Goal: Task Accomplishment & Management: Complete application form

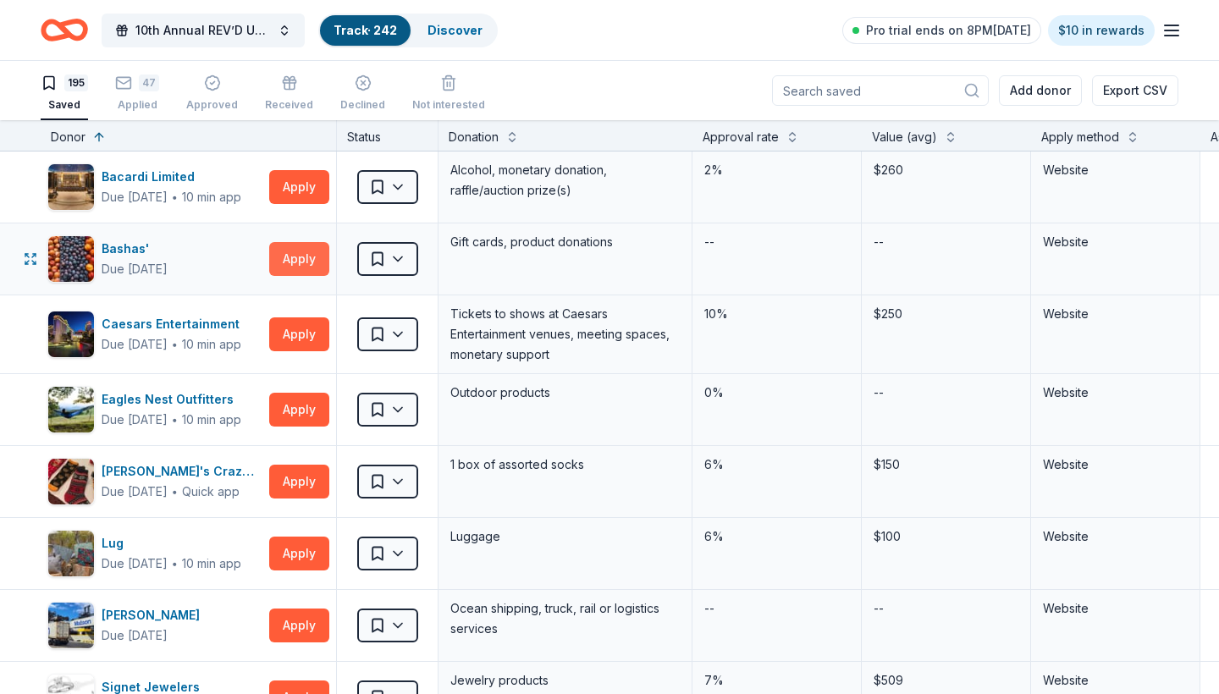
click at [311, 257] on button "Apply" at bounding box center [299, 259] width 60 height 34
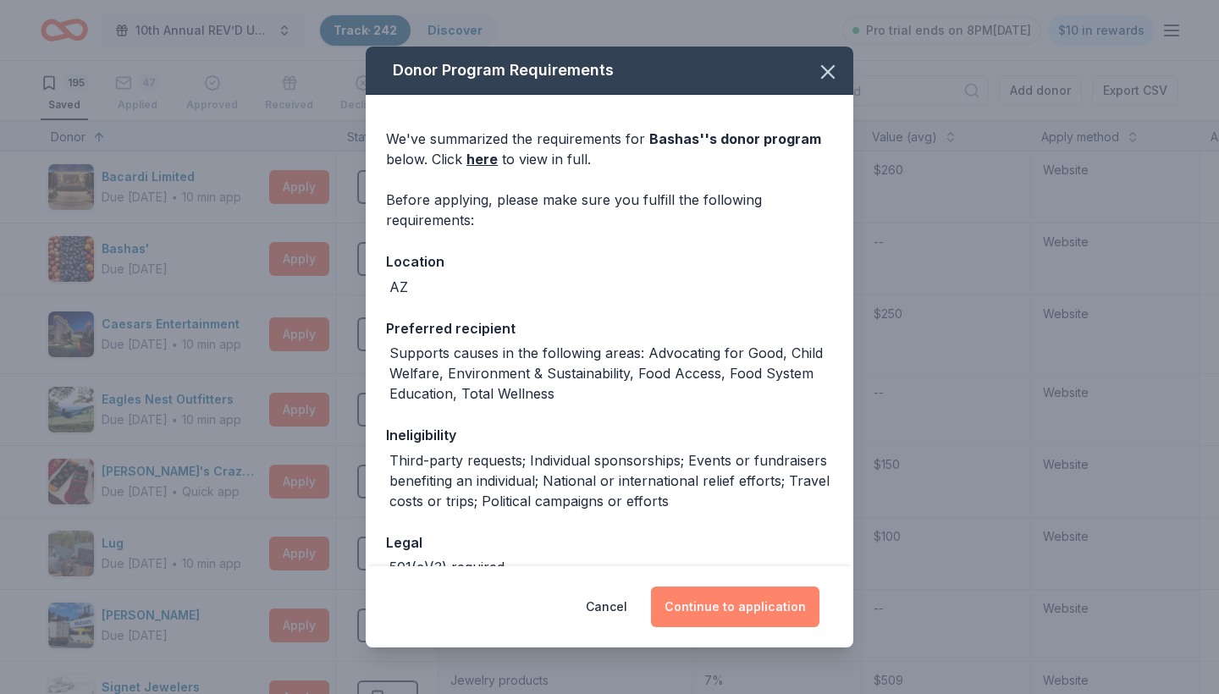
click at [720, 608] on button "Continue to application" at bounding box center [735, 607] width 168 height 41
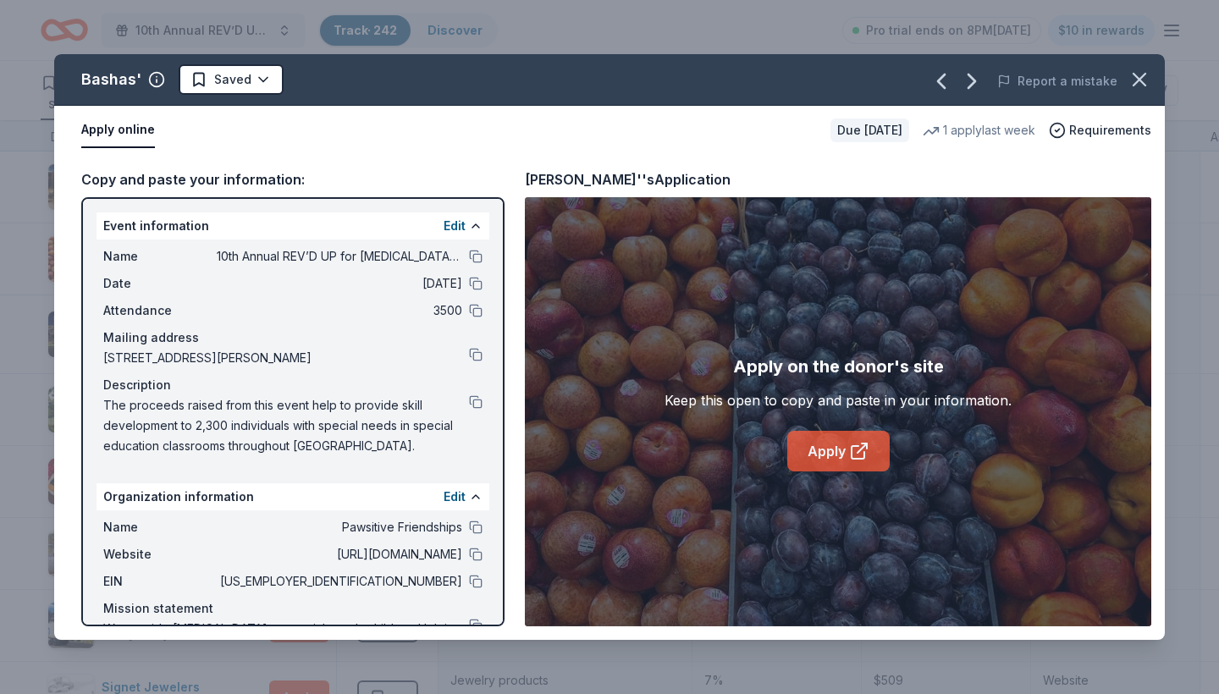
click at [823, 451] on link "Apply" at bounding box center [838, 451] width 102 height 41
click at [253, 80] on html "10th Annual REV’D UP for Autism Car Show & Special Needs Resource Fair Track · …" at bounding box center [609, 347] width 1219 height 694
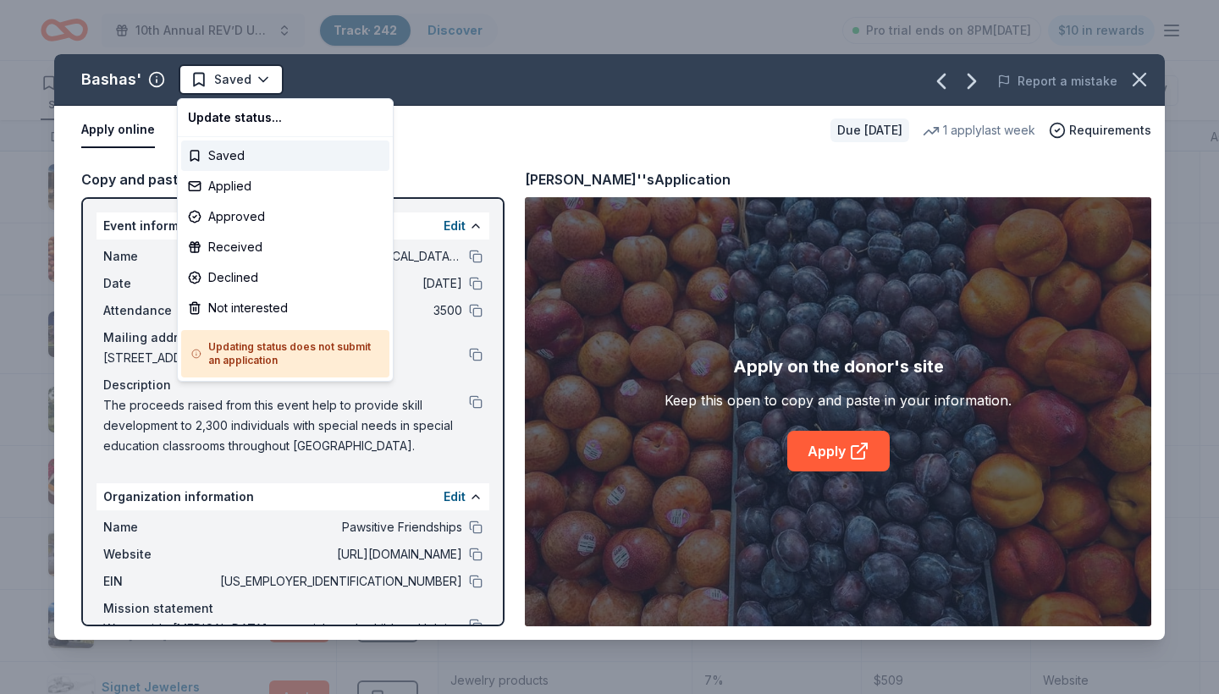
click at [263, 79] on html "10th Annual REV’D UP for Autism Car Show & Special Needs Resource Fair Track · …" at bounding box center [609, 347] width 1219 height 694
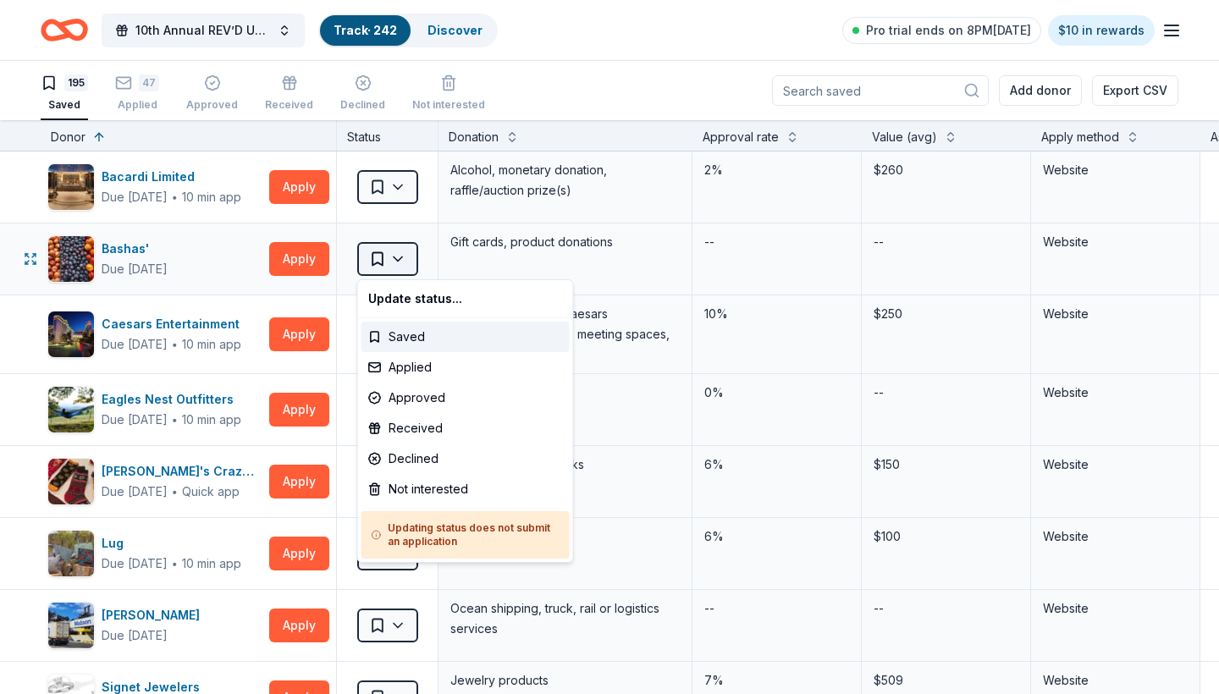
click at [386, 264] on html "10th Annual REV’D UP for Autism Car Show & Special Needs Resource Fair Track · …" at bounding box center [609, 347] width 1219 height 694
click at [415, 366] on div "Applied" at bounding box center [465, 367] width 208 height 30
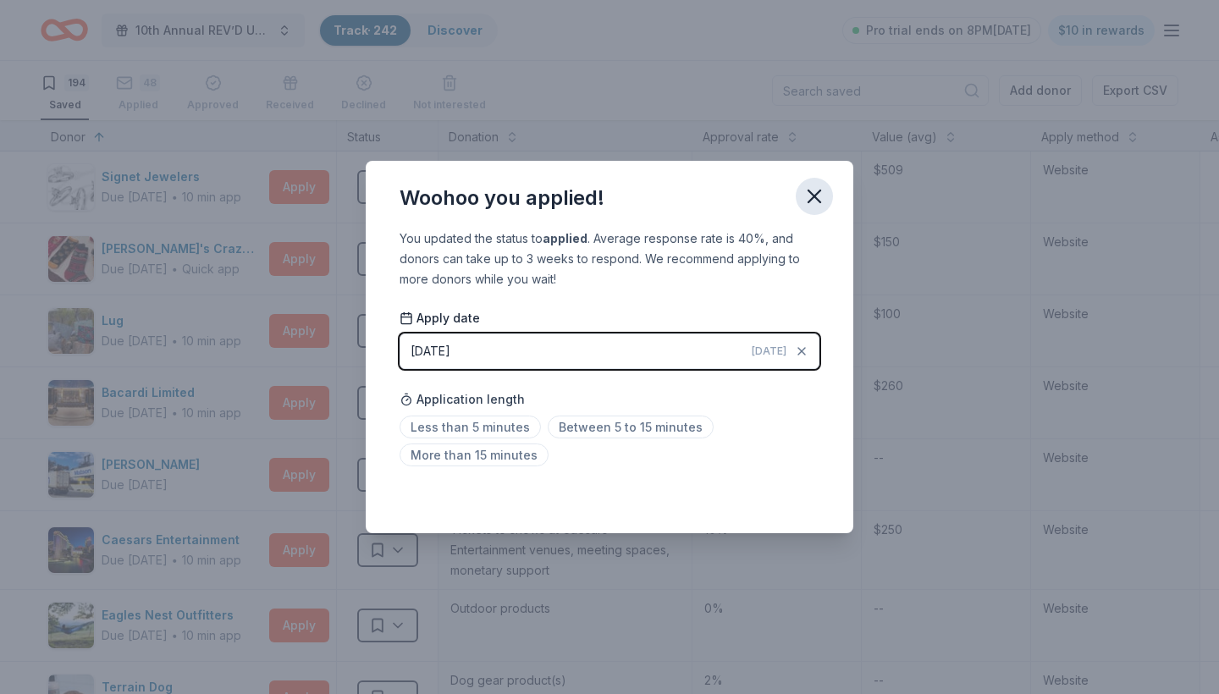
click at [811, 198] on icon "button" at bounding box center [814, 197] width 24 height 24
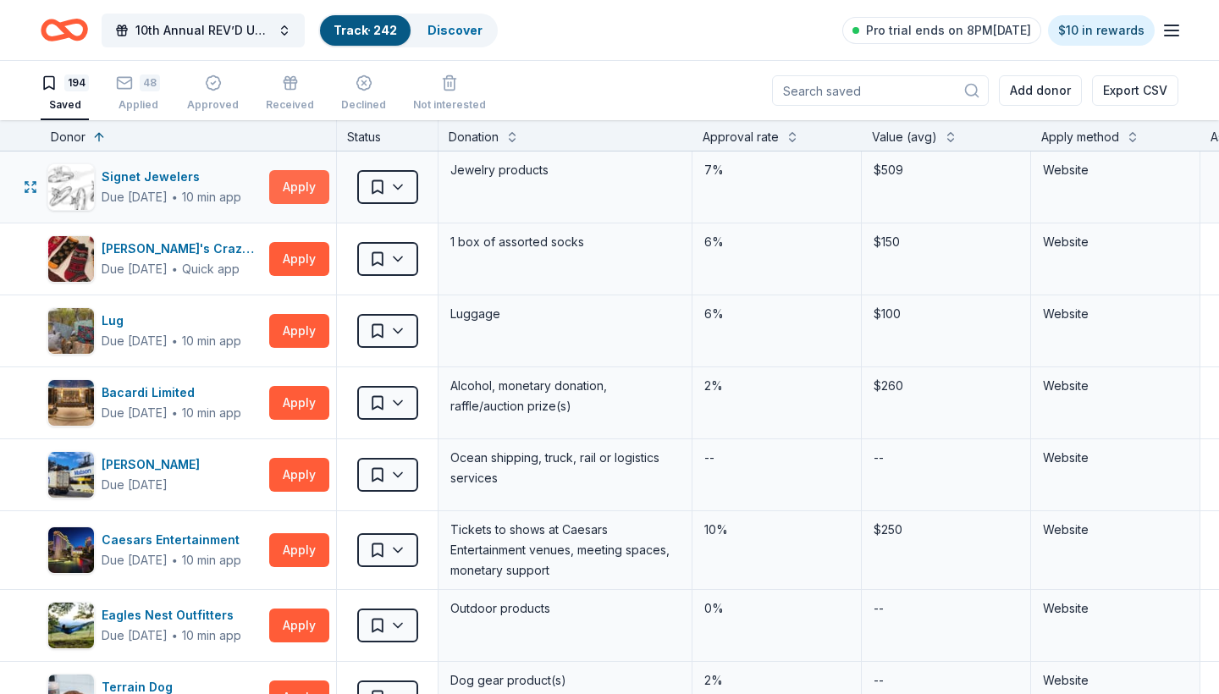
click at [291, 187] on button "Apply" at bounding box center [299, 187] width 60 height 34
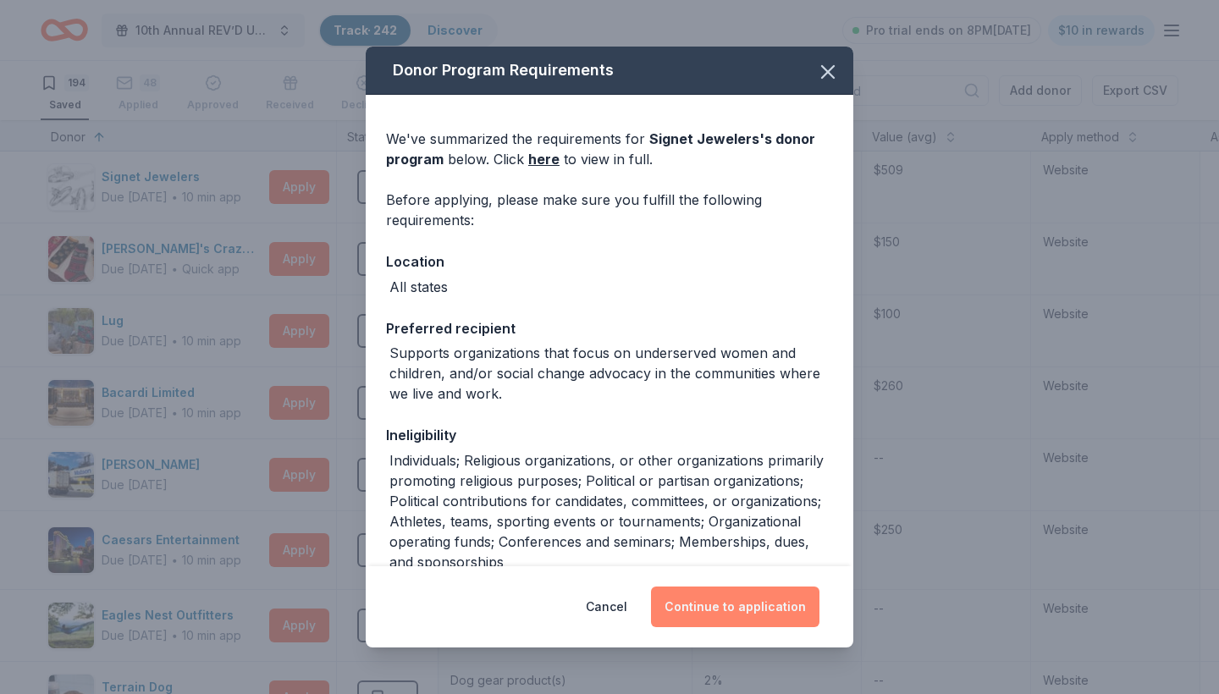
click at [763, 606] on button "Continue to application" at bounding box center [735, 607] width 168 height 41
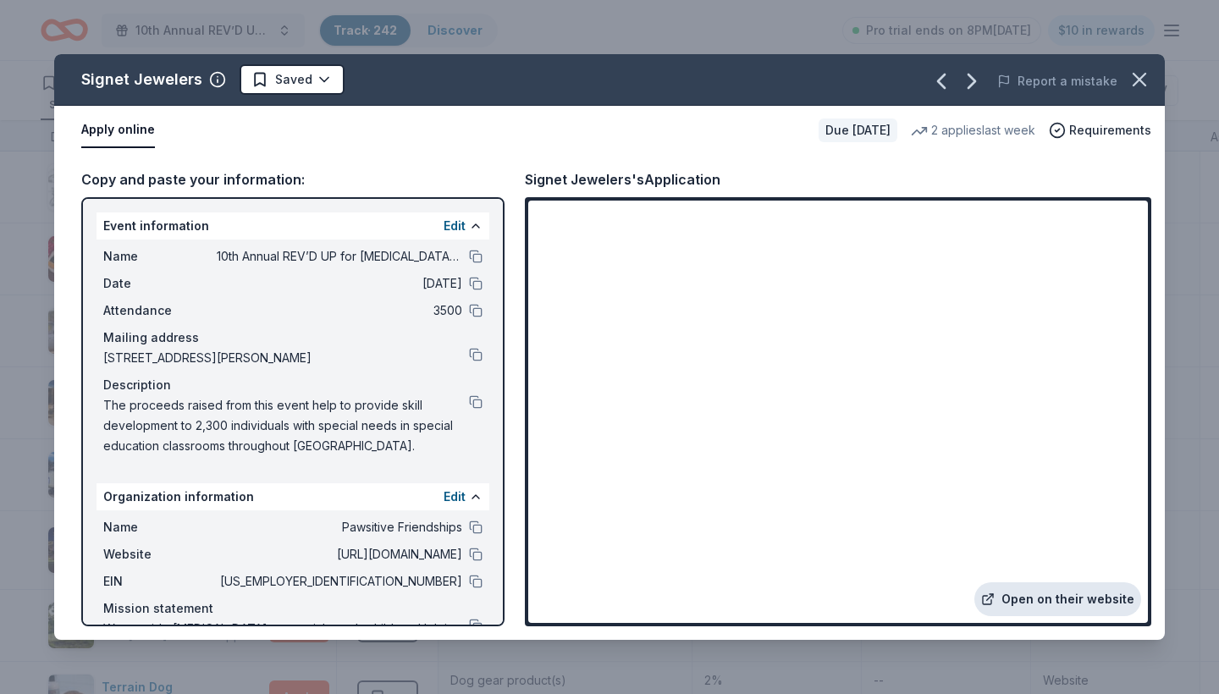
click at [1068, 601] on link "Open on their website" at bounding box center [1057, 599] width 167 height 34
click at [1138, 80] on icon "button" at bounding box center [1139, 80] width 12 height 12
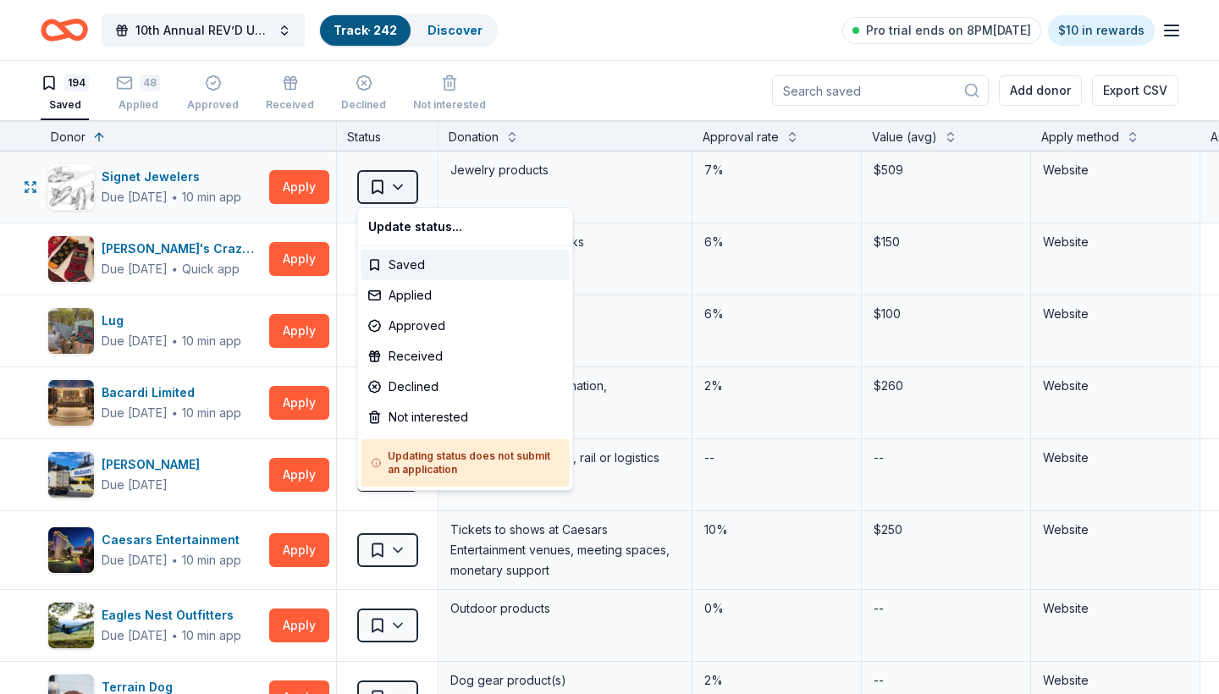
click at [399, 188] on html "10th Annual REV’D UP for Autism Car Show & Special Needs Resource Fair Track · …" at bounding box center [609, 347] width 1219 height 694
click at [422, 416] on div "Not interested" at bounding box center [465, 417] width 208 height 30
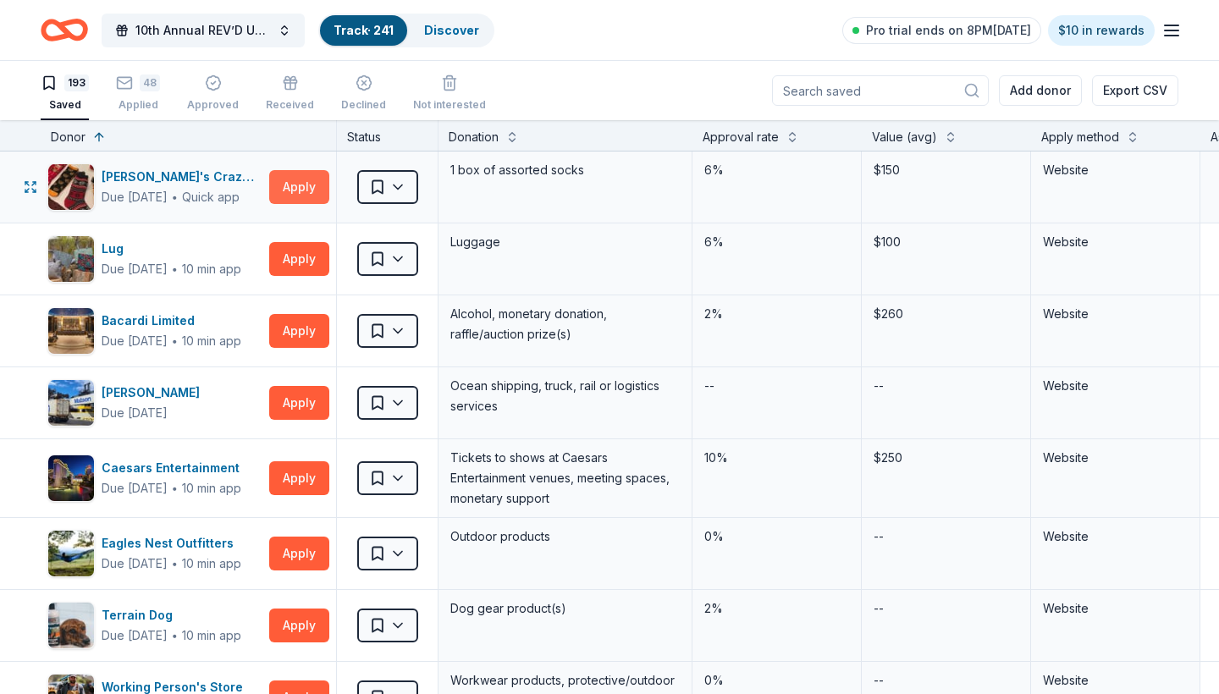
click at [299, 194] on button "Apply" at bounding box center [299, 187] width 60 height 34
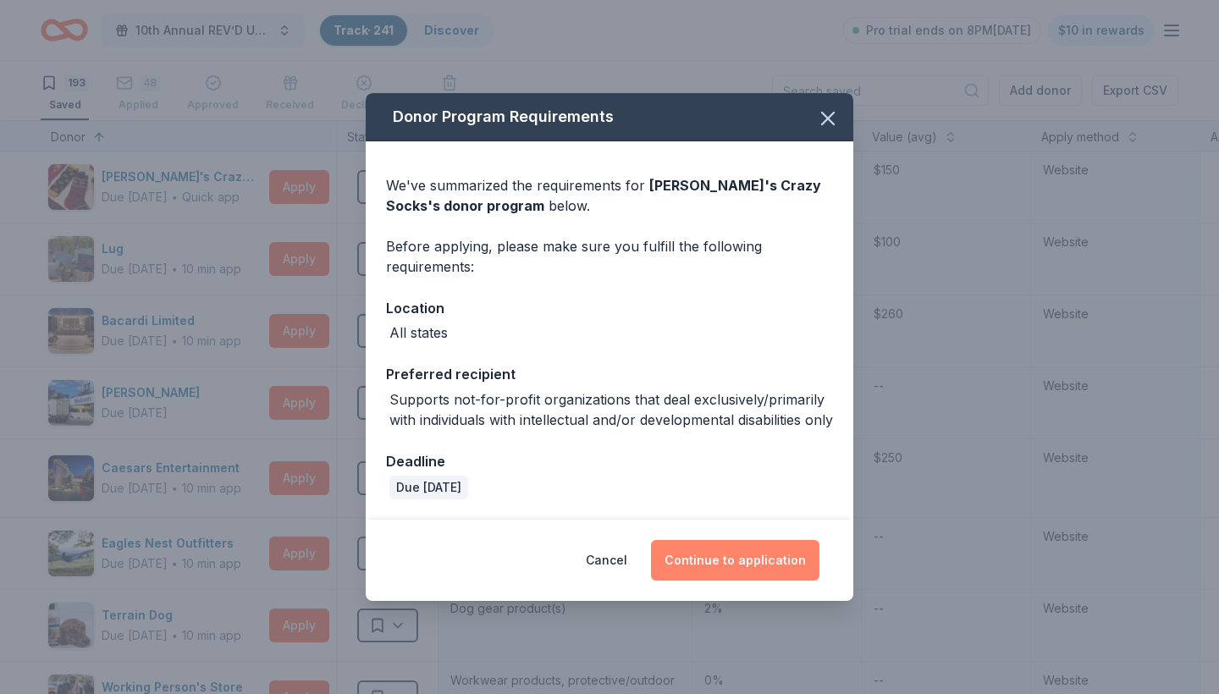
click at [714, 569] on button "Continue to application" at bounding box center [735, 560] width 168 height 41
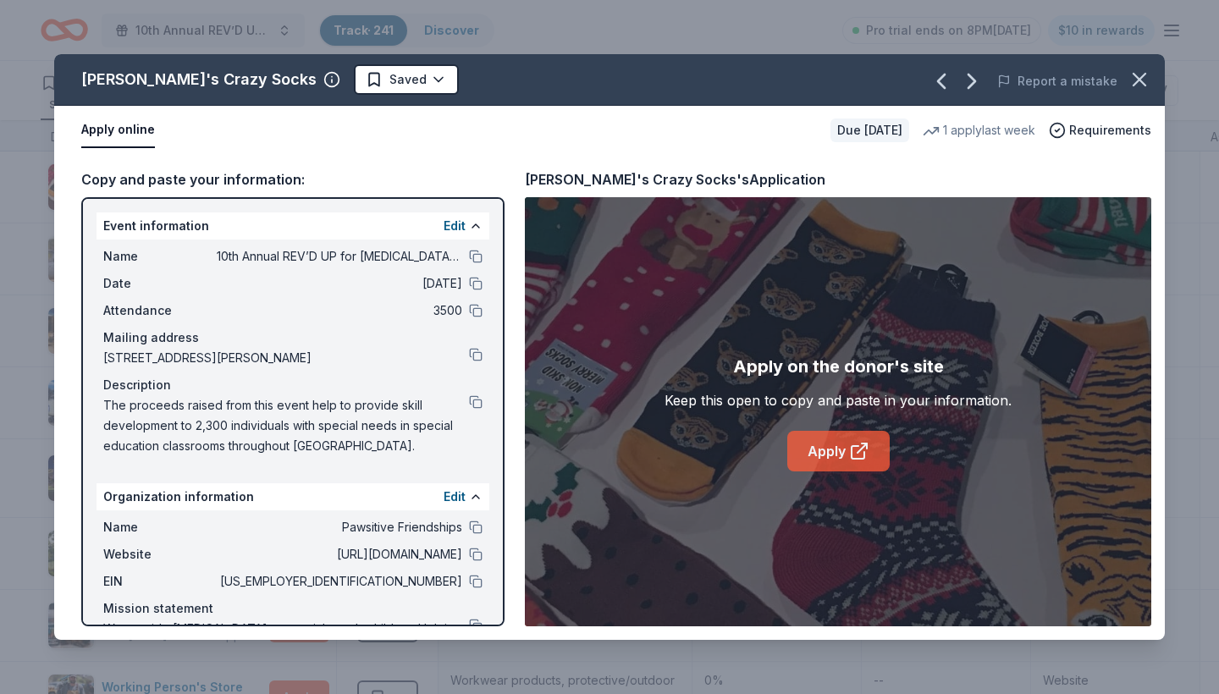
click at [814, 454] on link "Apply" at bounding box center [838, 451] width 102 height 41
click at [349, 76] on html "10th Annual REV’D UP for Autism Car Show & Special Needs Resource Fair Track · …" at bounding box center [609, 347] width 1219 height 694
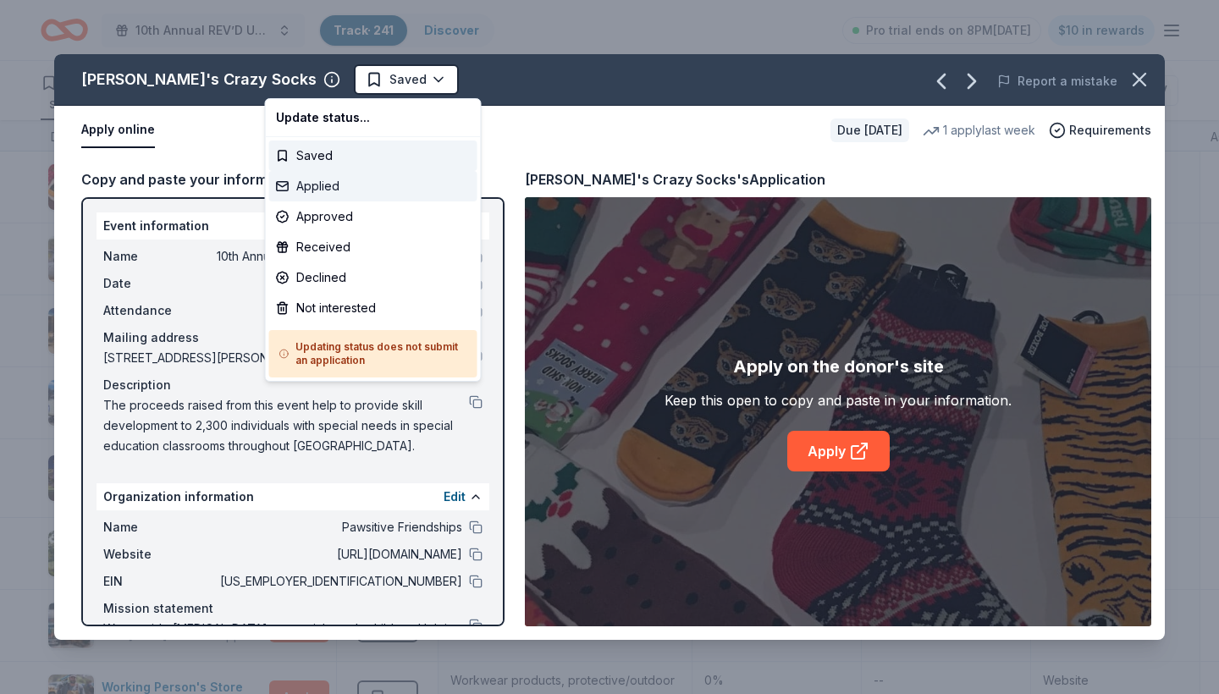
click at [322, 192] on div "Applied" at bounding box center [373, 186] width 208 height 30
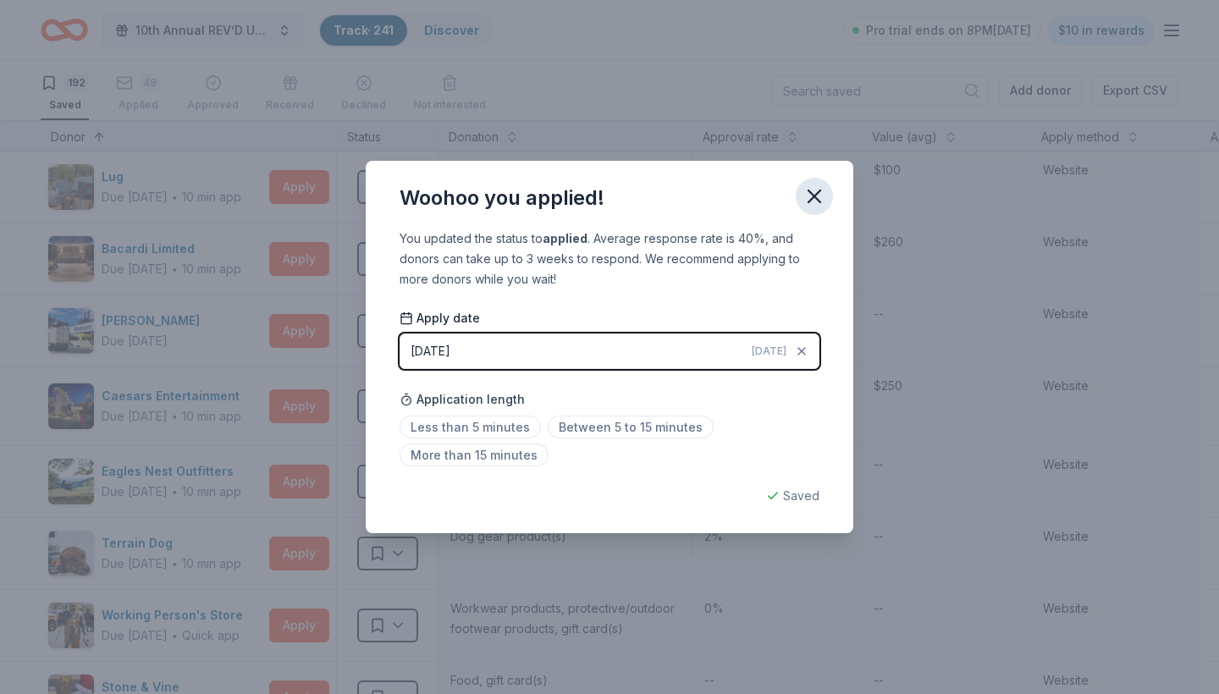
click at [819, 198] on icon "button" at bounding box center [814, 197] width 24 height 24
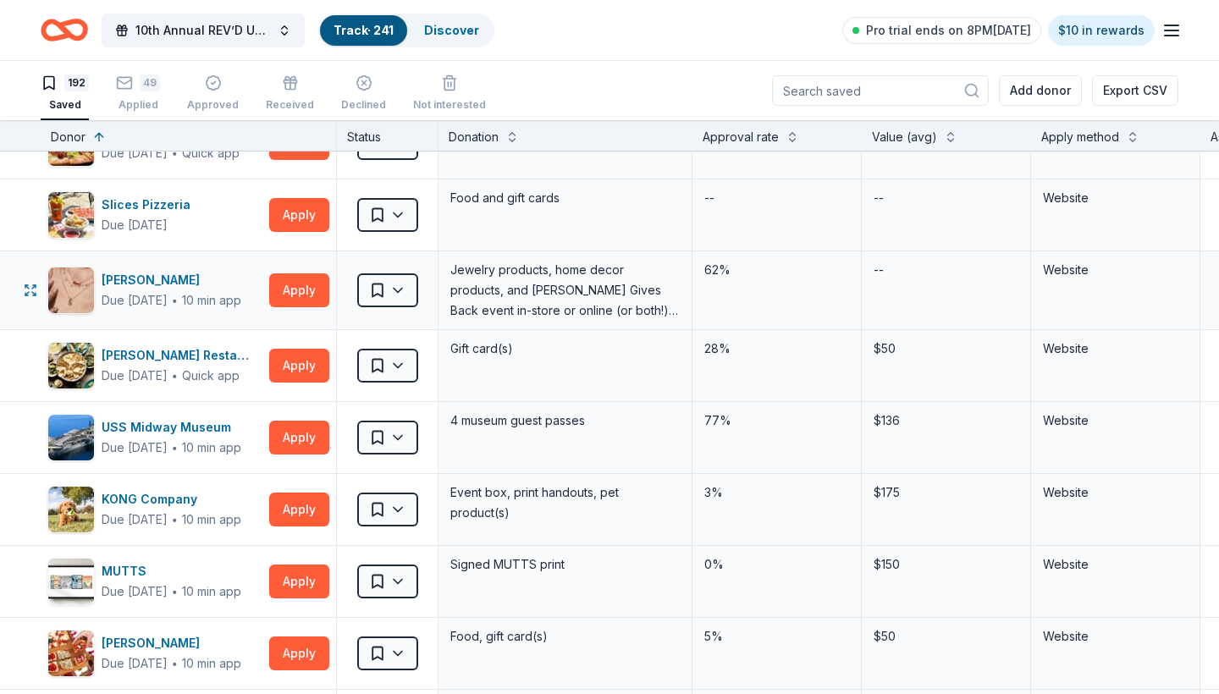
scroll to position [569, 0]
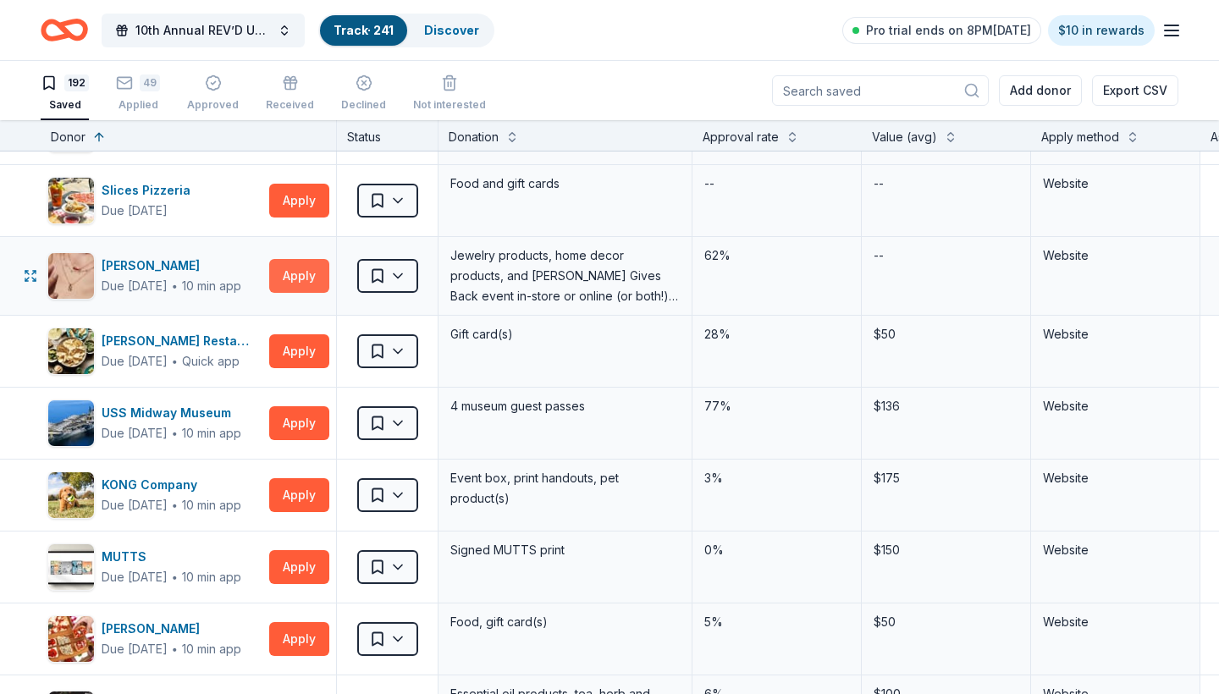
click at [298, 268] on button "Apply" at bounding box center [299, 276] width 60 height 34
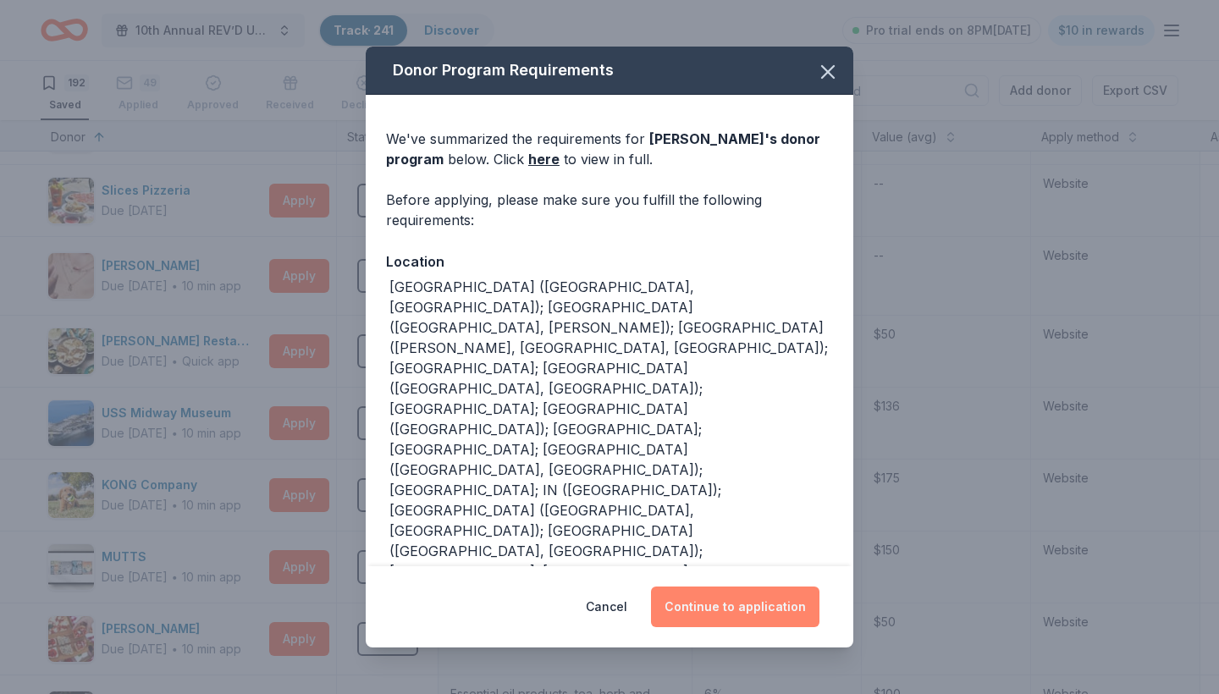
click at [725, 613] on button "Continue to application" at bounding box center [735, 607] width 168 height 41
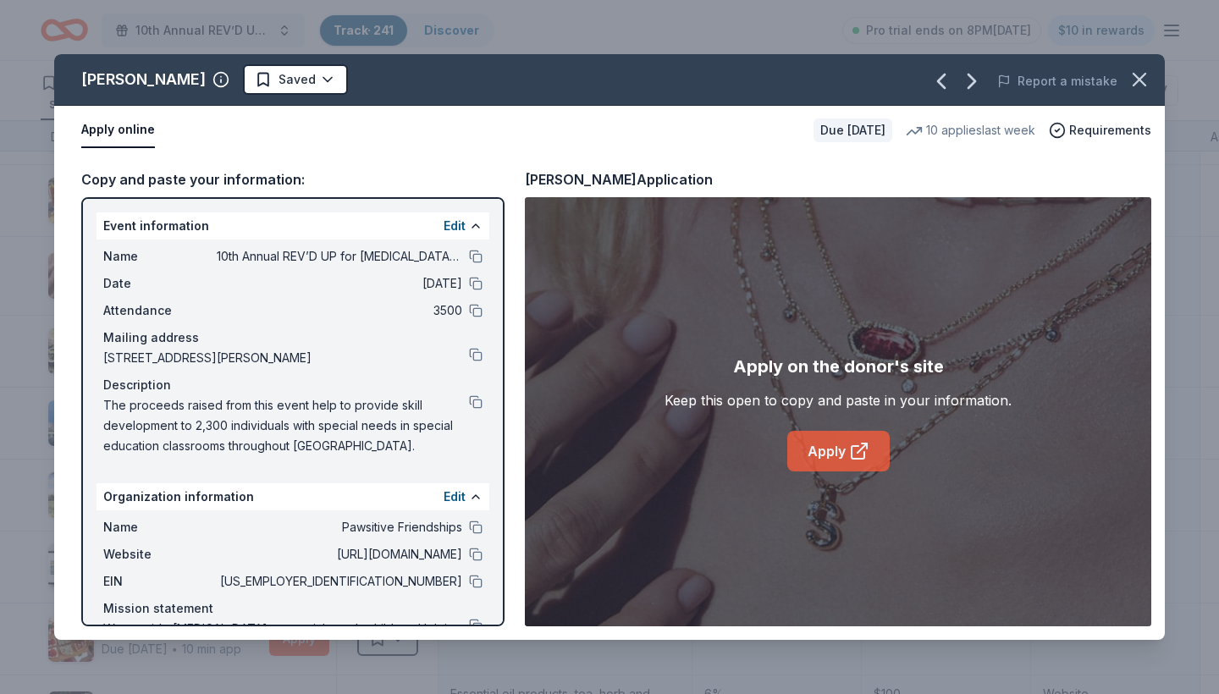
click at [829, 449] on link "Apply" at bounding box center [838, 451] width 102 height 41
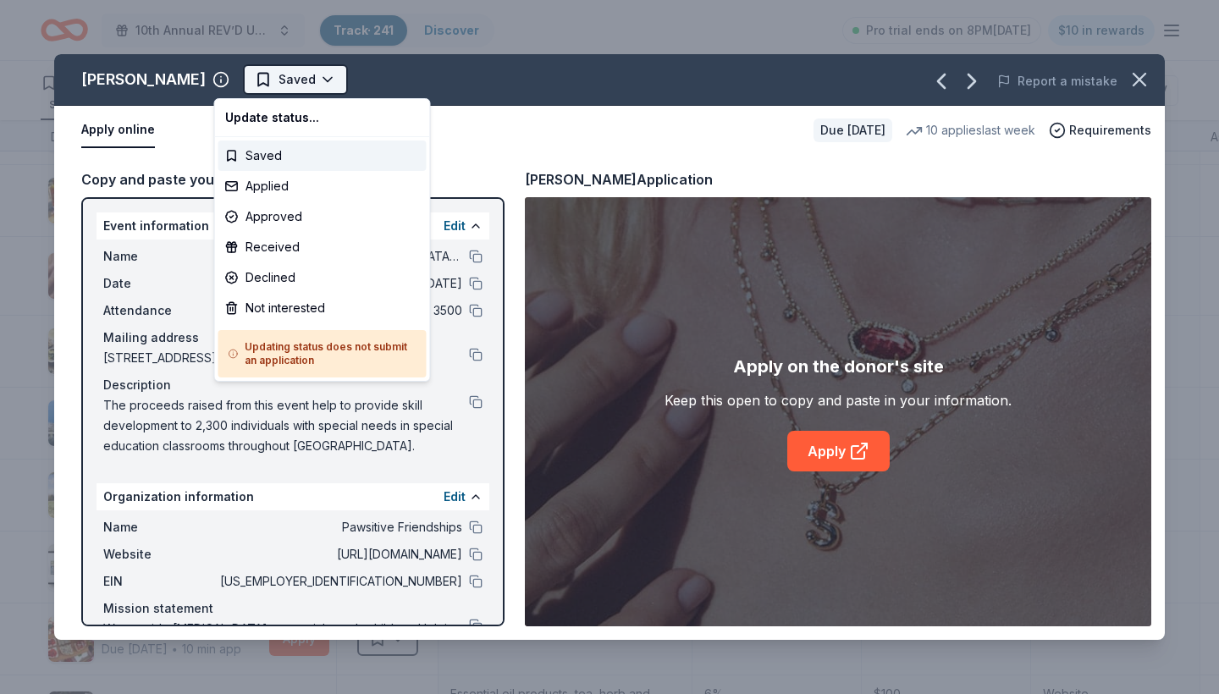
click at [297, 81] on html "10th Annual REV’D UP for Autism Car Show & Special Needs Resource Fair Track · …" at bounding box center [609, 347] width 1219 height 694
click at [298, 190] on div "Applied" at bounding box center [322, 186] width 208 height 30
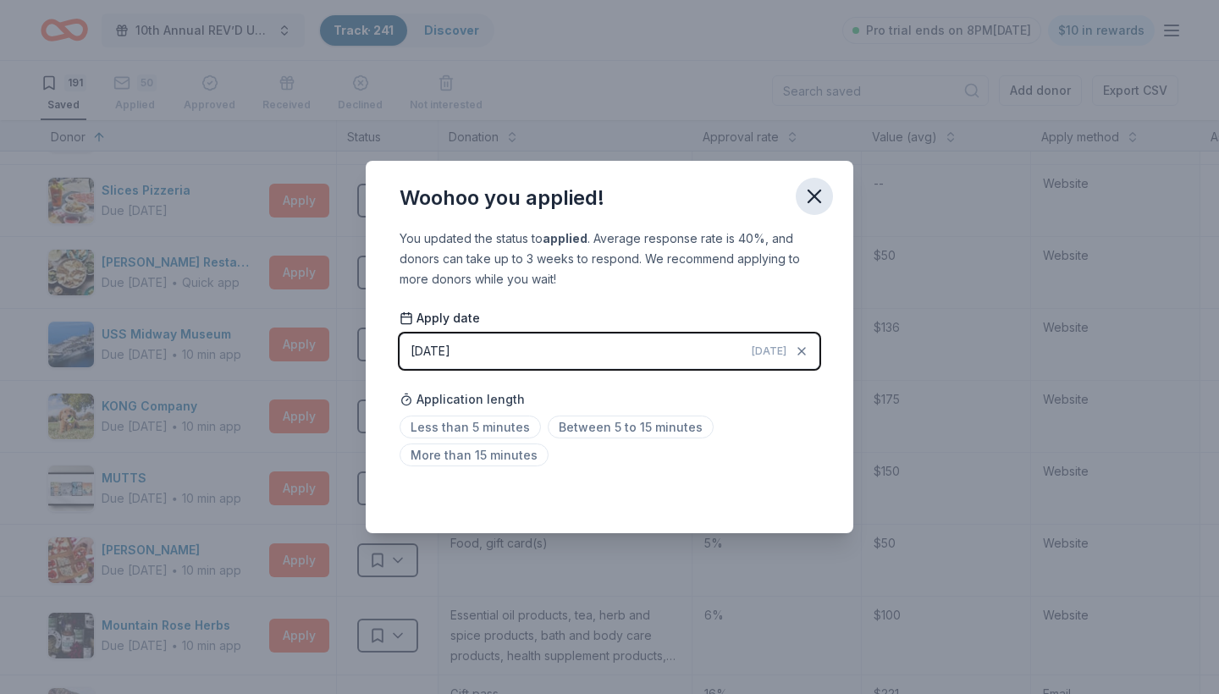
click at [812, 196] on icon "button" at bounding box center [814, 197] width 24 height 24
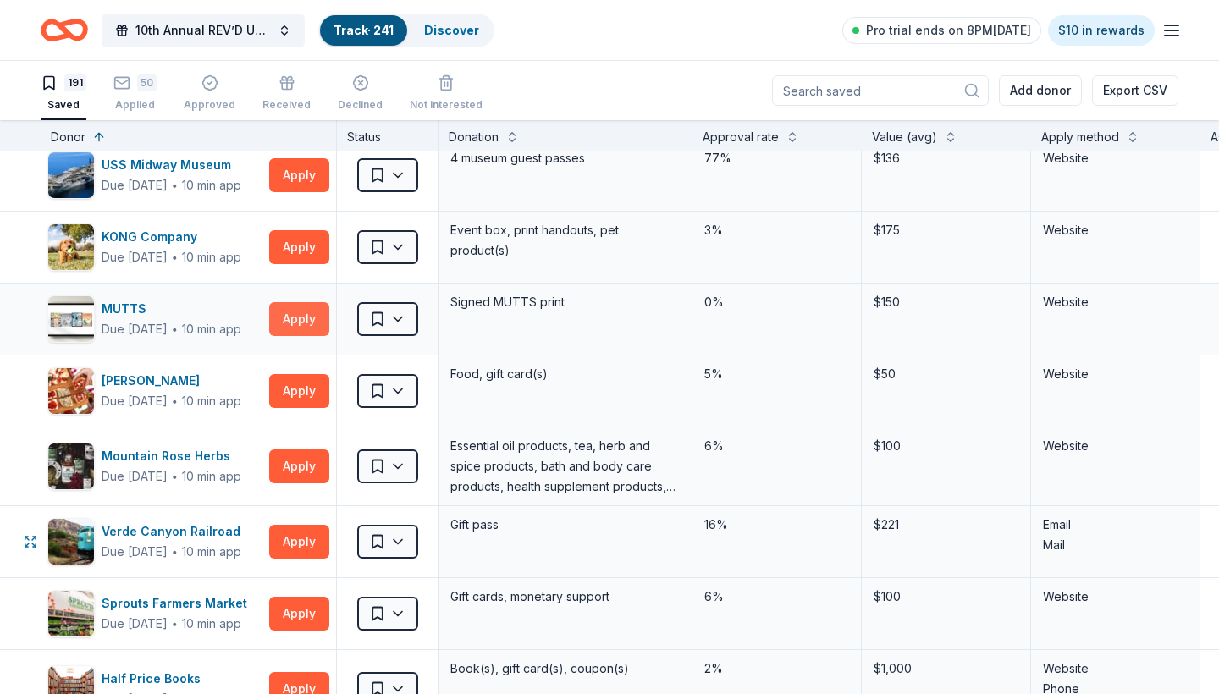
scroll to position [701, 0]
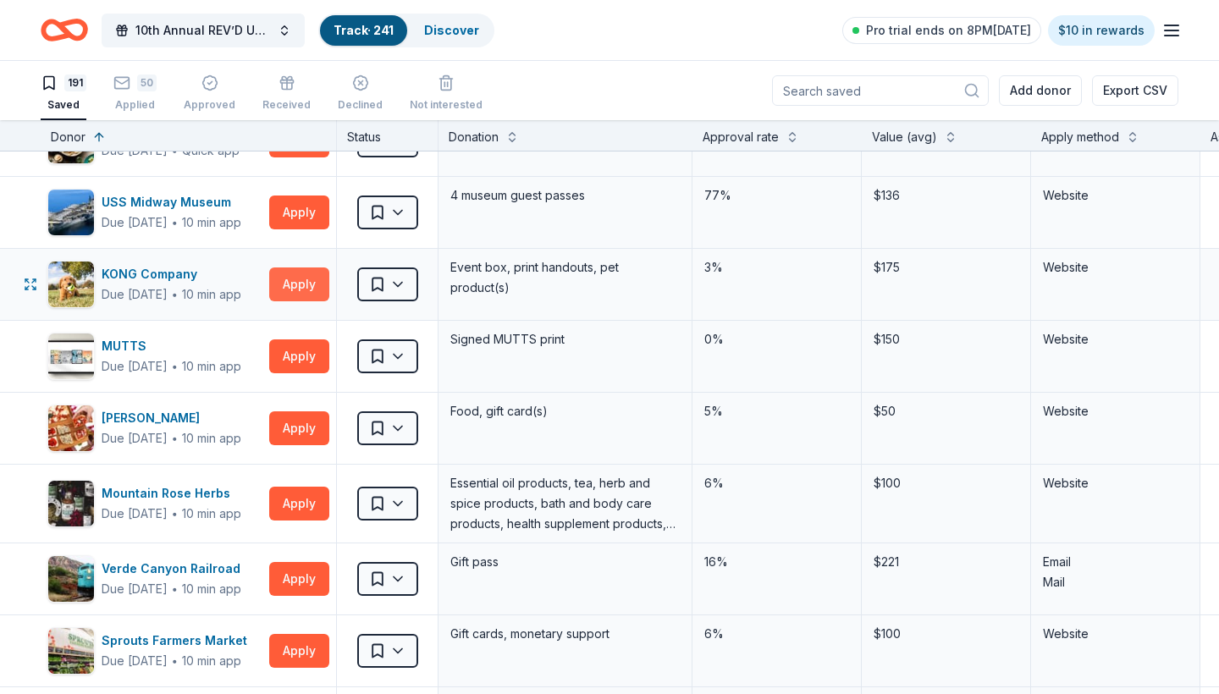
click at [298, 280] on button "Apply" at bounding box center [299, 284] width 60 height 34
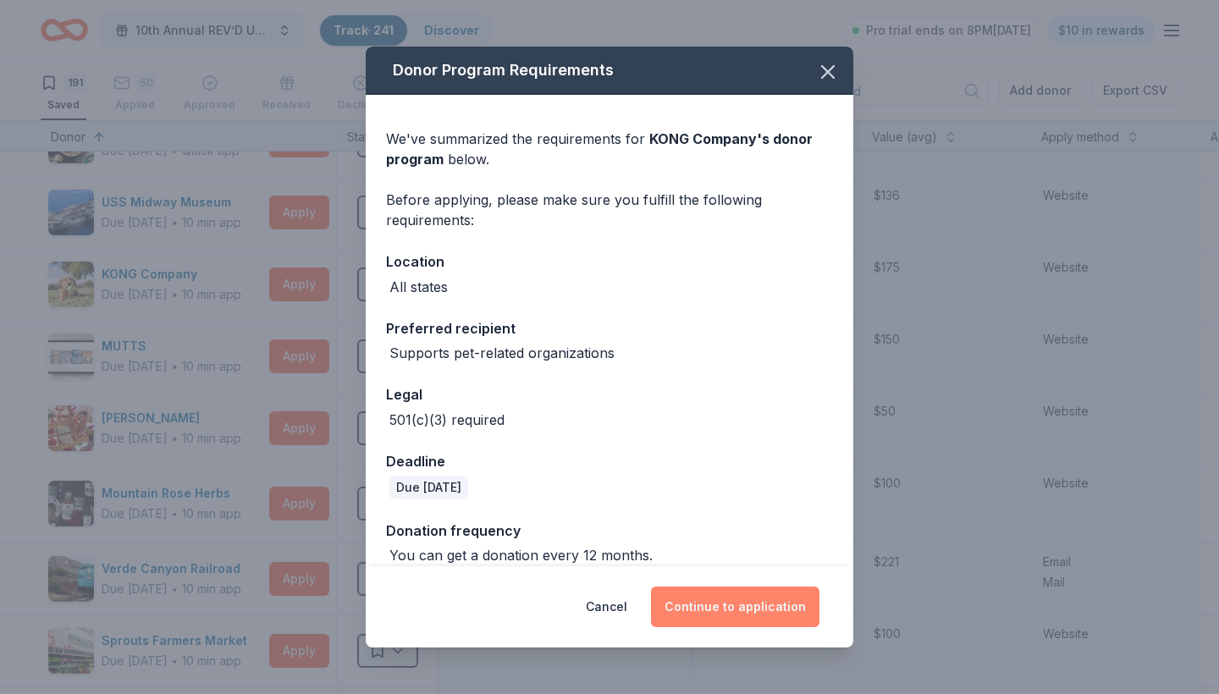
click at [763, 604] on button "Continue to application" at bounding box center [735, 607] width 168 height 41
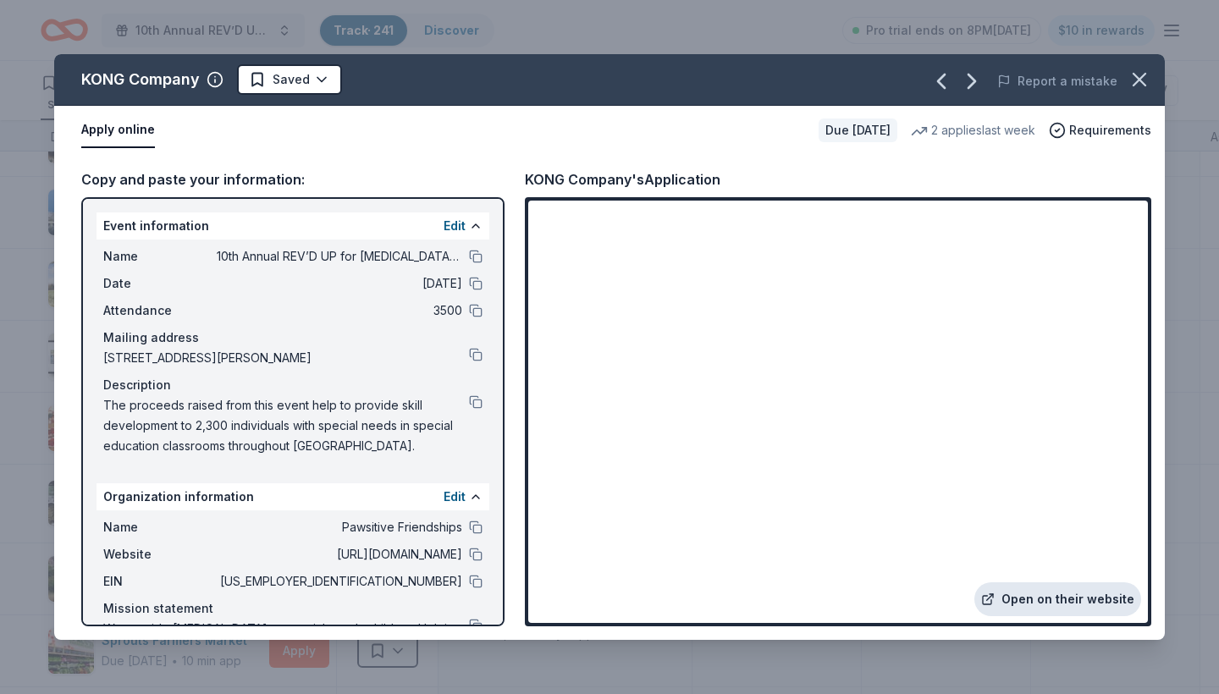
click at [1077, 605] on link "Open on their website" at bounding box center [1057, 599] width 167 height 34
click at [322, 79] on html "10th Annual REV’D UP for Autism Car Show & Special Needs Resource Fair Track · …" at bounding box center [609, 347] width 1219 height 694
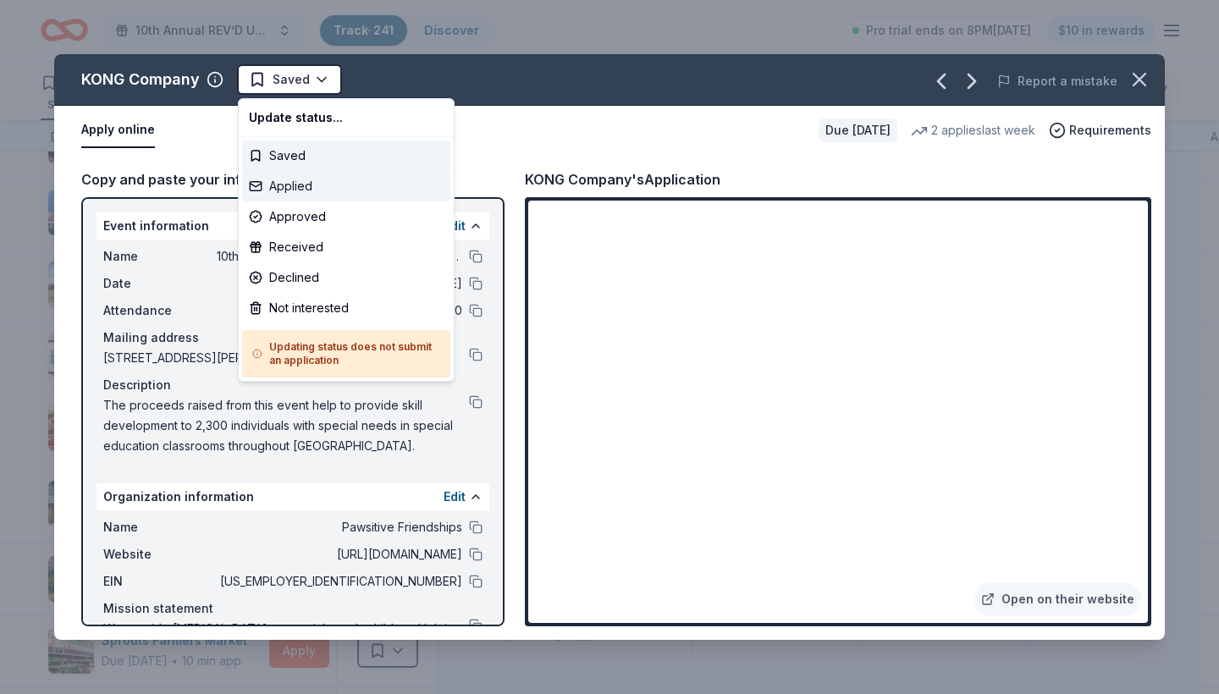
click at [300, 185] on div "Applied" at bounding box center [346, 186] width 208 height 30
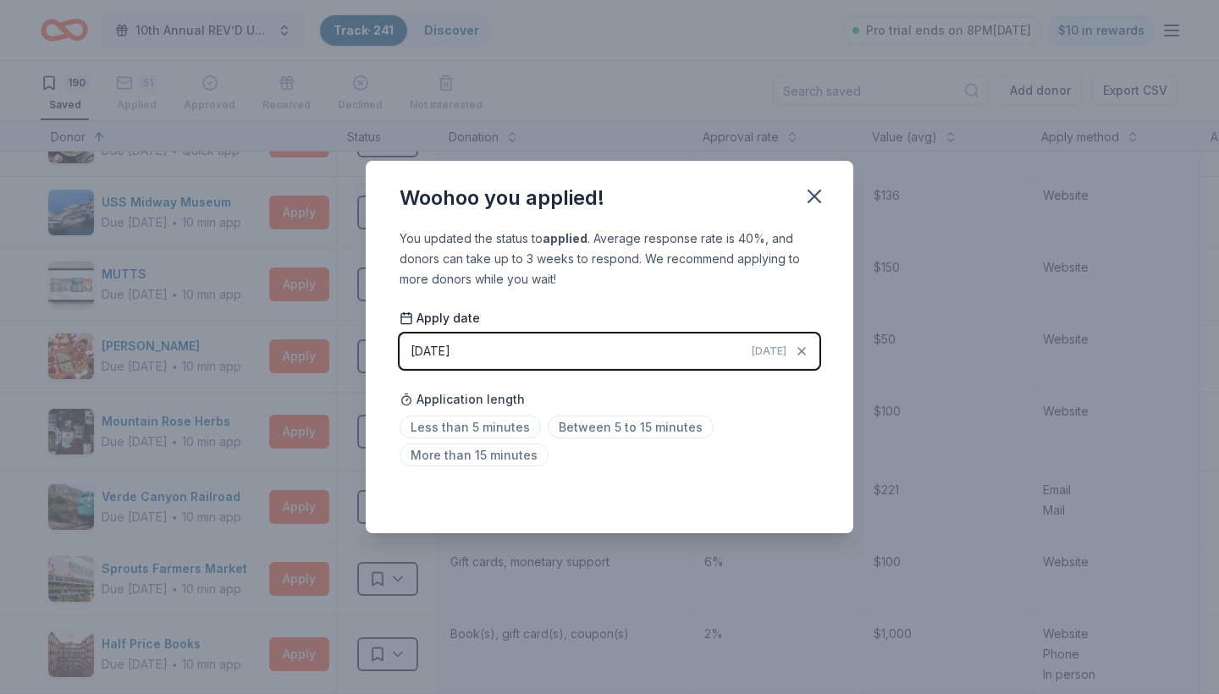
click at [810, 198] on icon "button" at bounding box center [814, 197] width 24 height 24
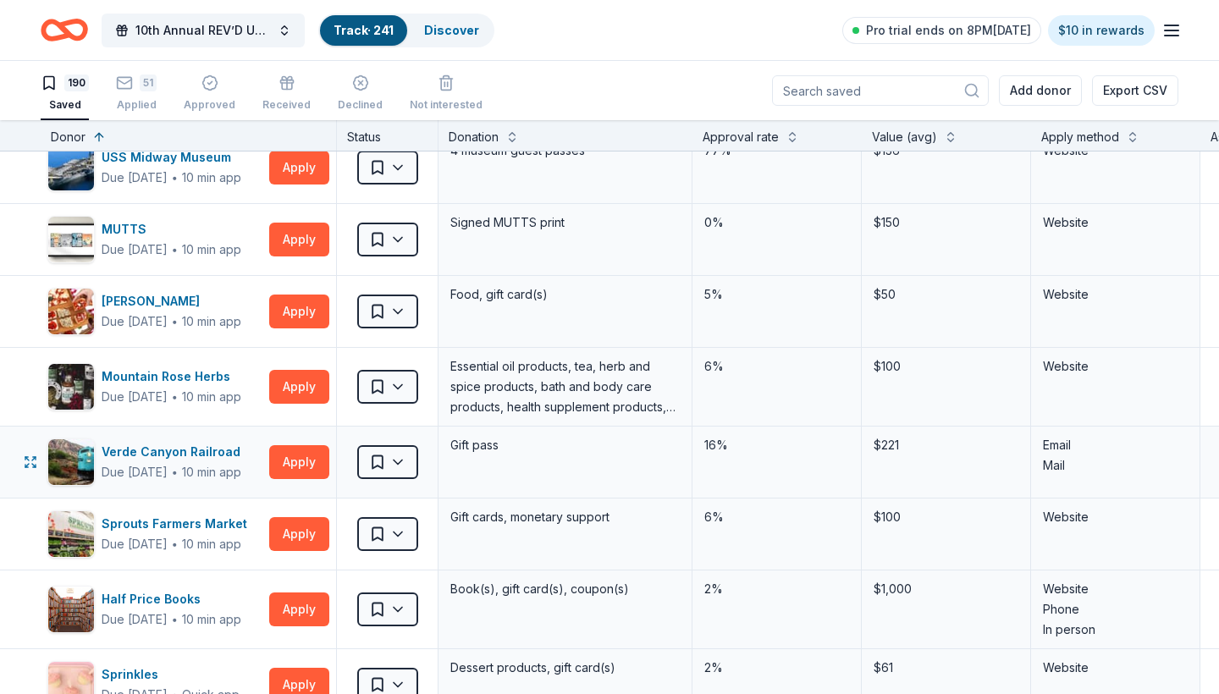
scroll to position [753, 0]
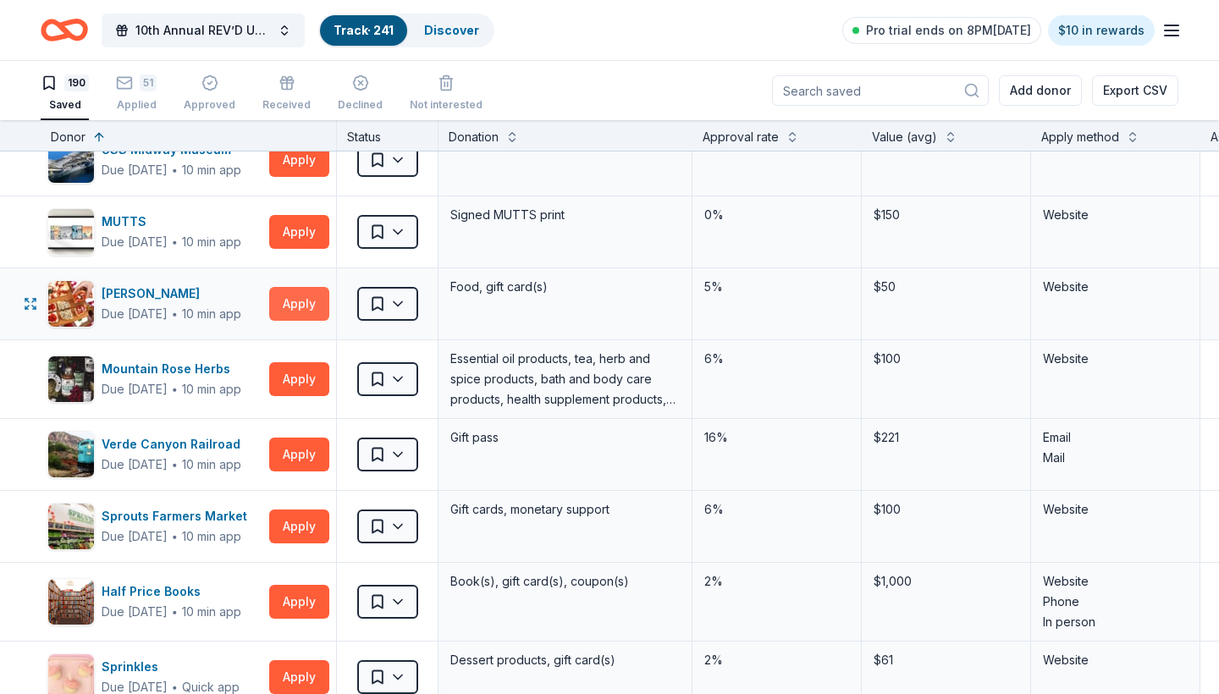
click at [305, 305] on button "Apply" at bounding box center [299, 304] width 60 height 34
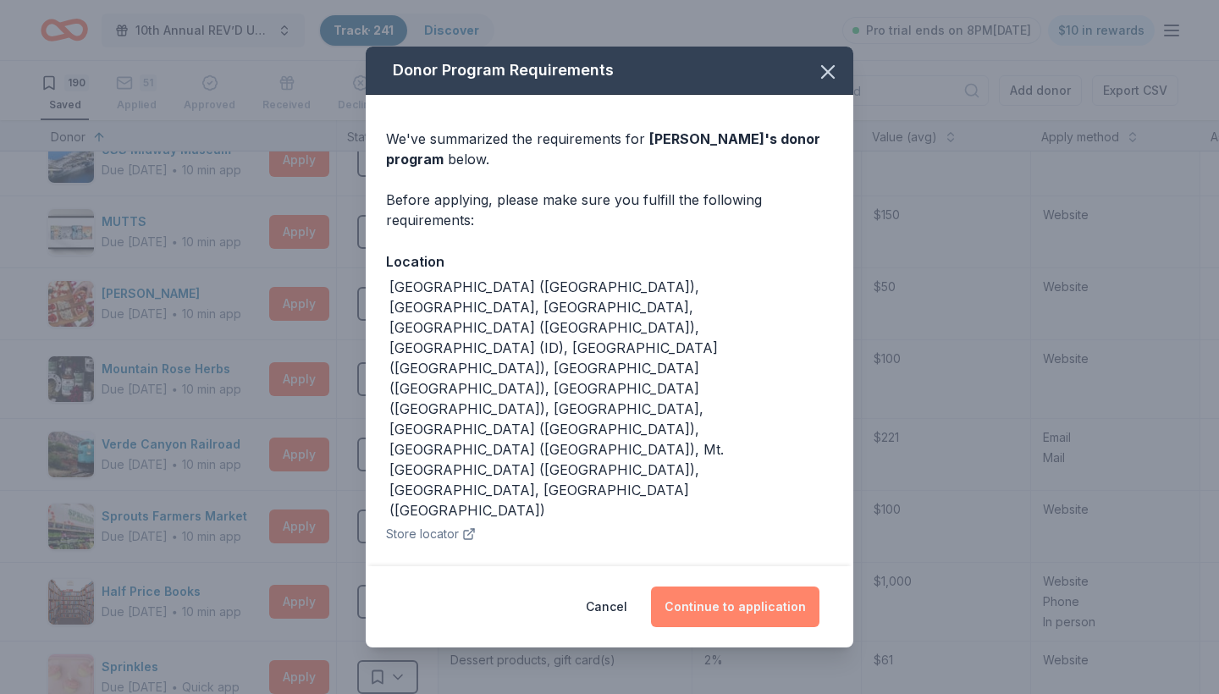
click at [731, 600] on button "Continue to application" at bounding box center [735, 607] width 168 height 41
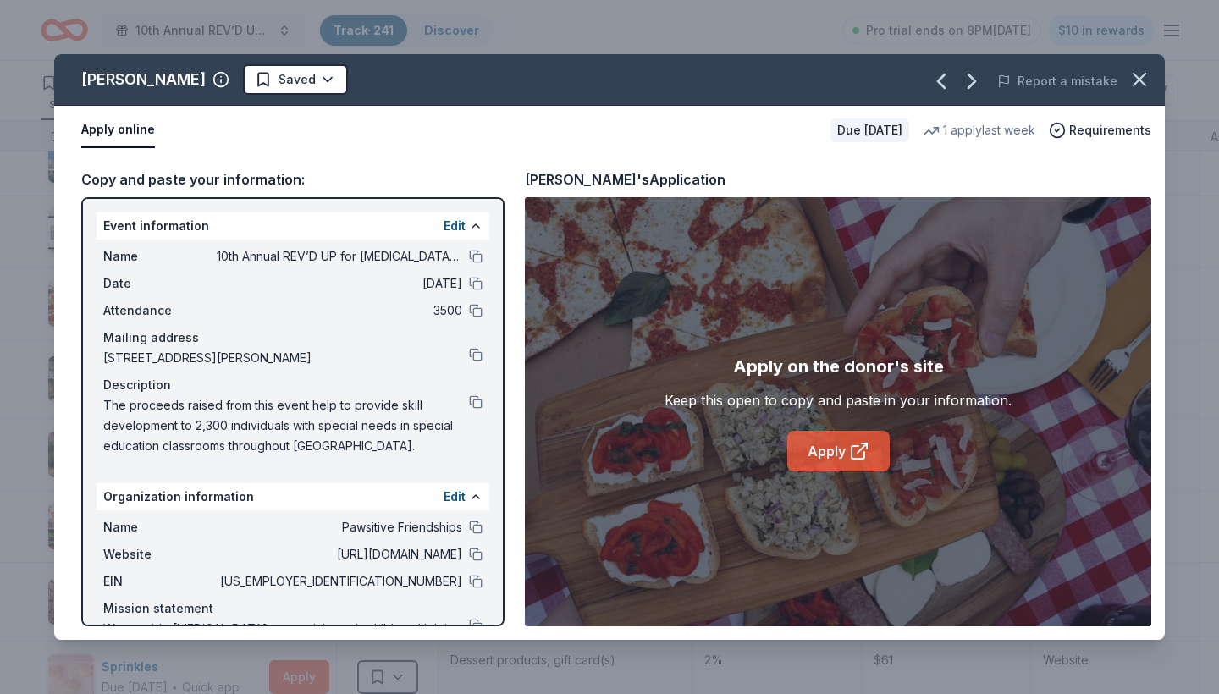
click at [816, 452] on link "Apply" at bounding box center [838, 451] width 102 height 41
click at [282, 77] on html "10th Annual REV’D UP for Autism Car Show & Special Needs Resource Fair Track · …" at bounding box center [609, 347] width 1219 height 694
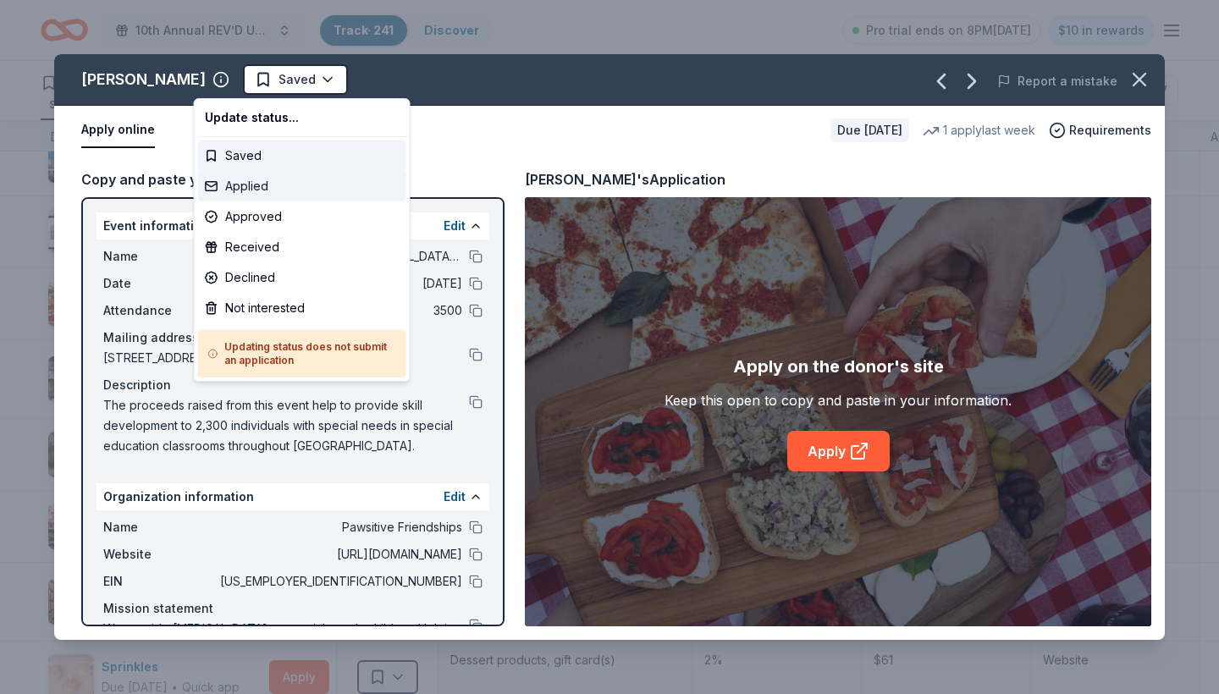
click at [259, 185] on div "Applied" at bounding box center [302, 186] width 208 height 30
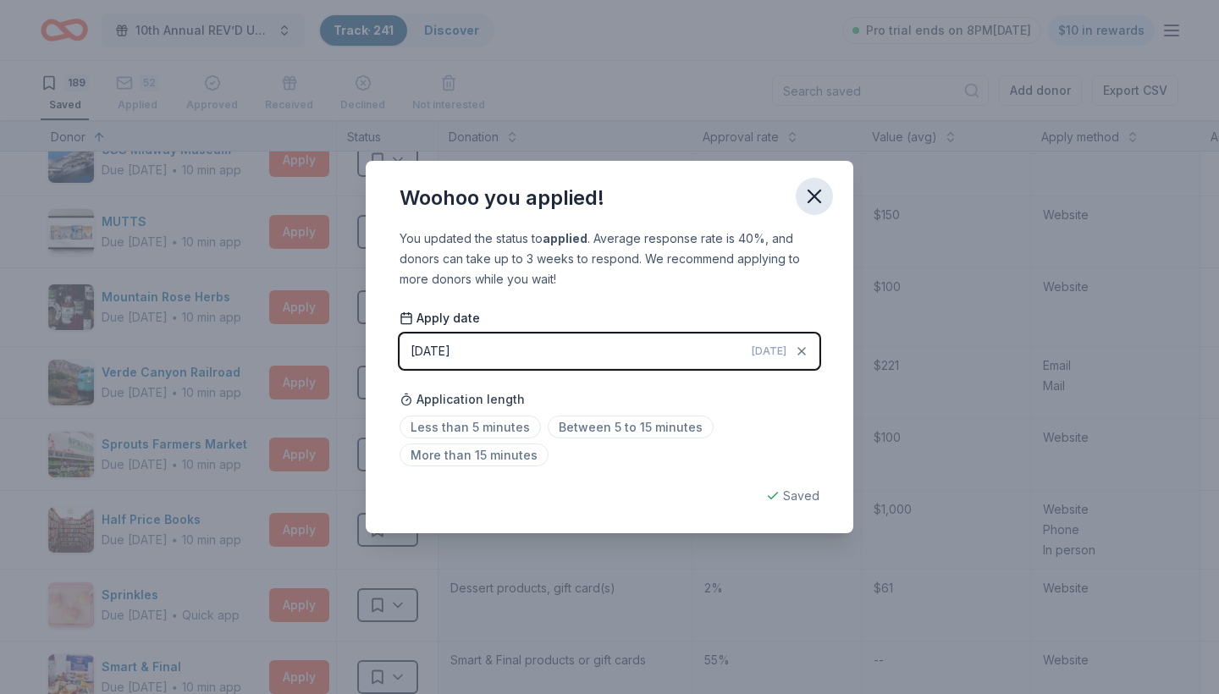
click at [823, 193] on icon "button" at bounding box center [814, 197] width 24 height 24
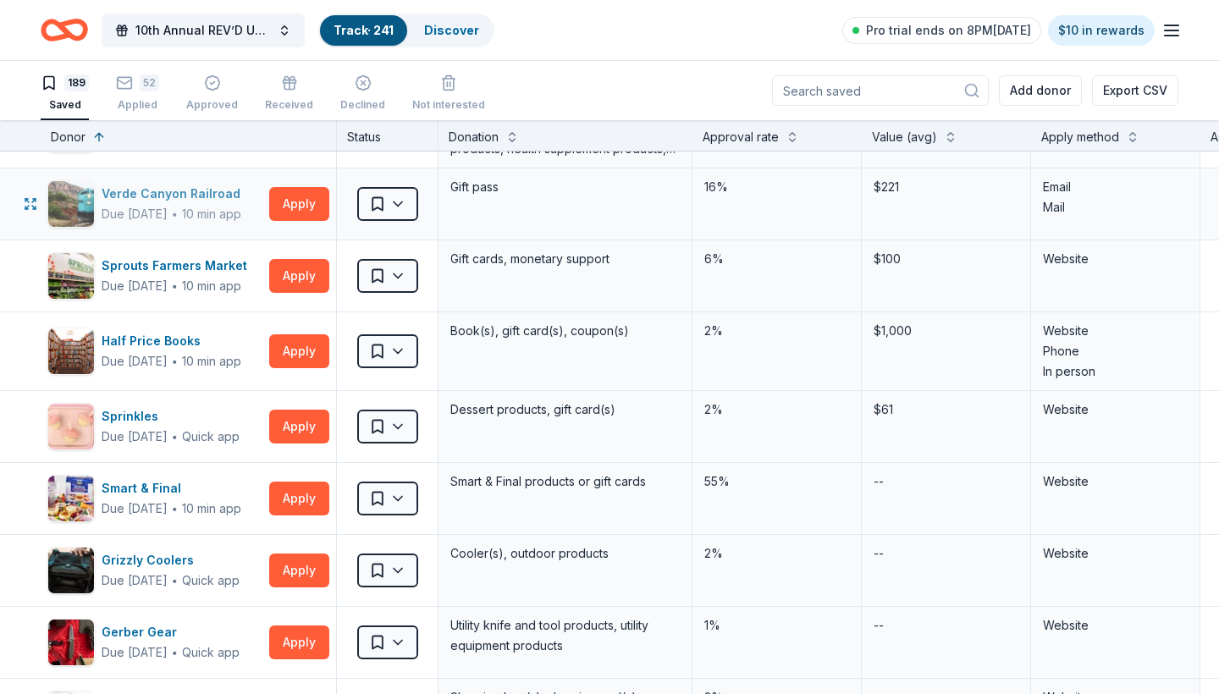
scroll to position [933, 0]
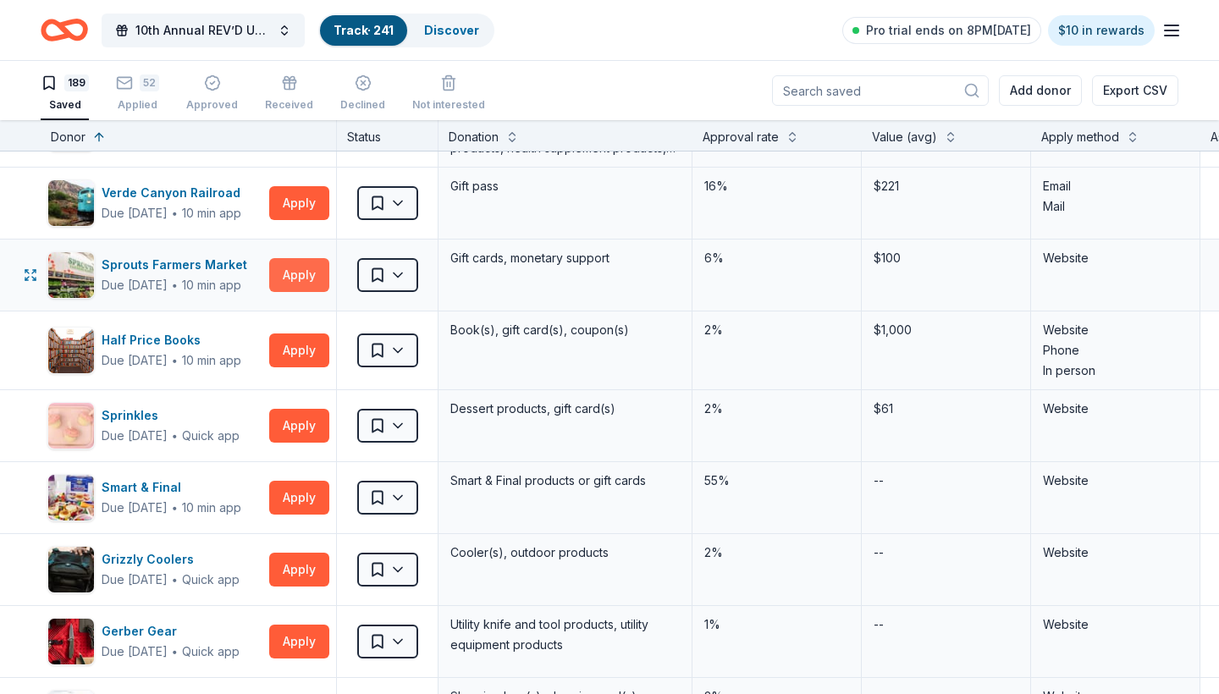
click at [284, 278] on button "Apply" at bounding box center [299, 275] width 60 height 34
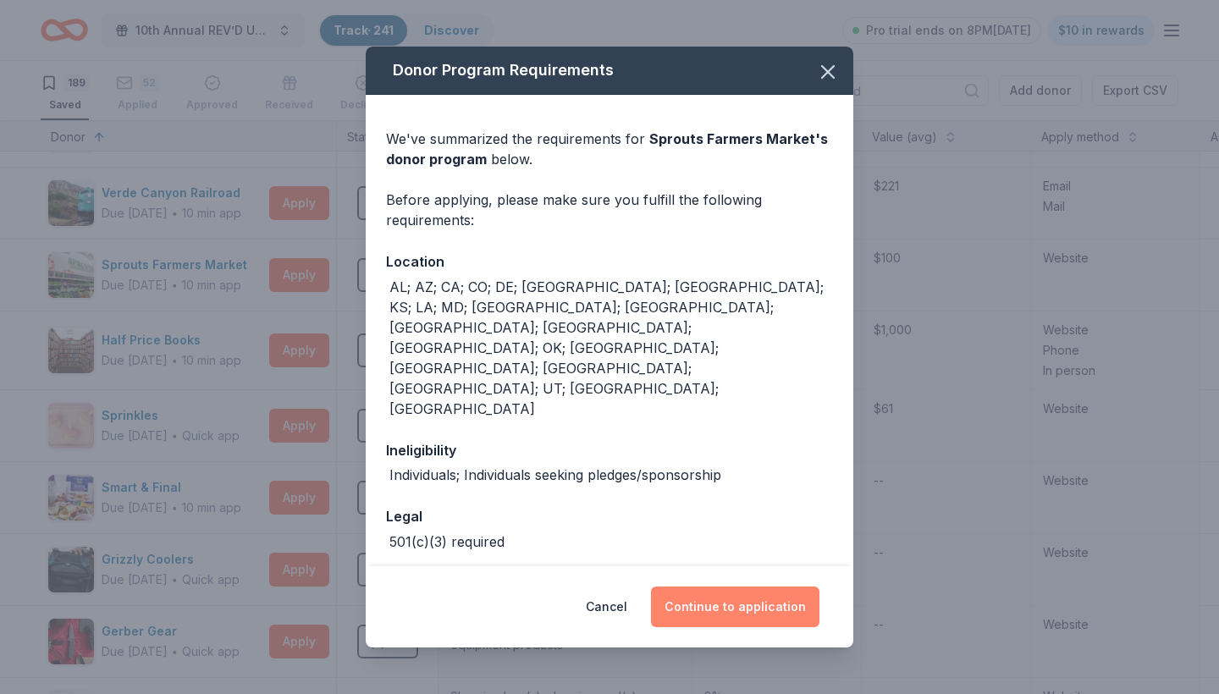
click at [700, 593] on button "Continue to application" at bounding box center [735, 607] width 168 height 41
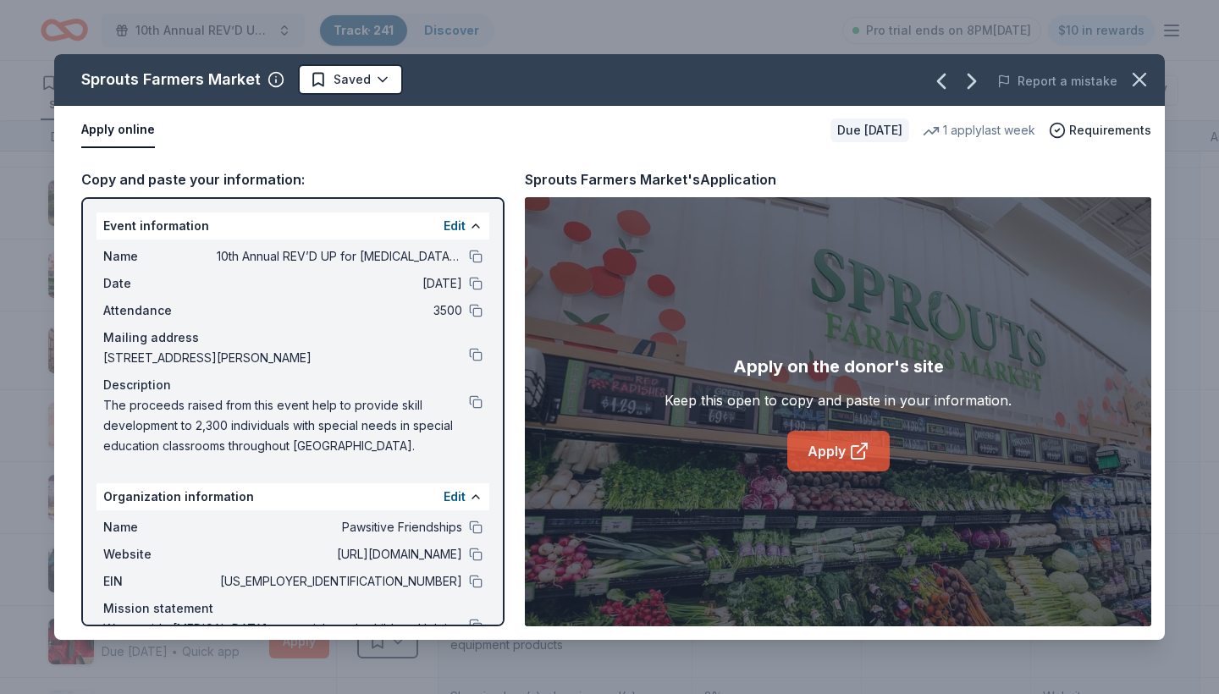
click at [833, 449] on link "Apply" at bounding box center [838, 451] width 102 height 41
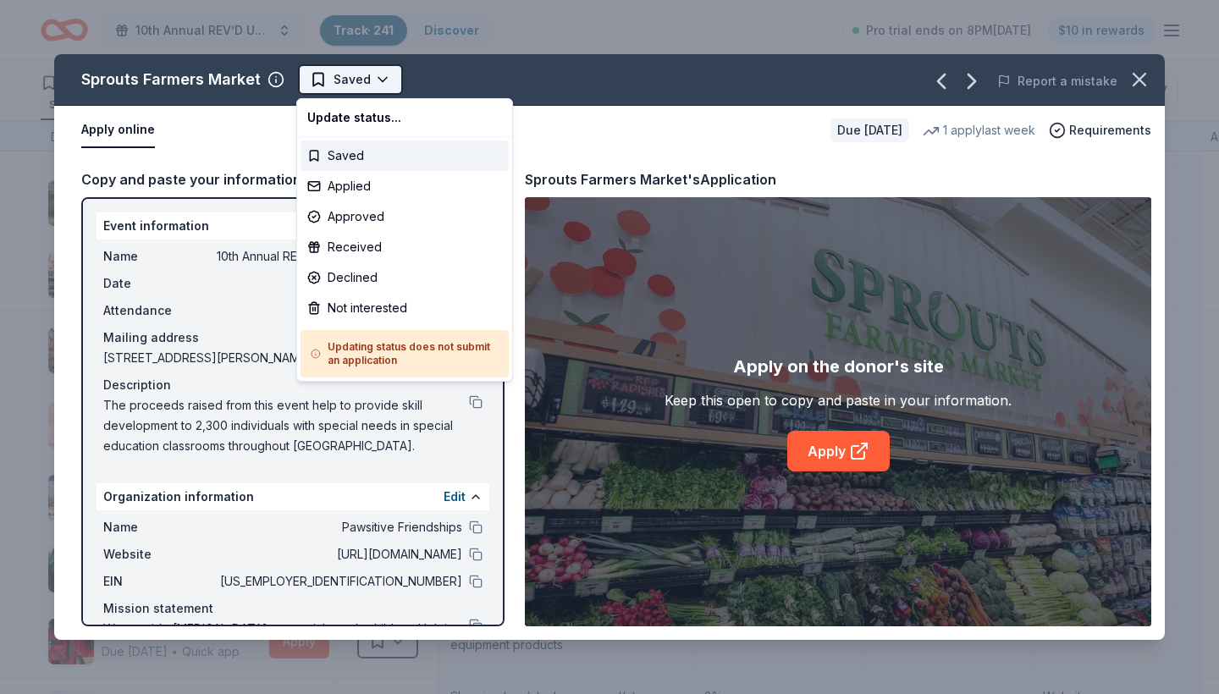
click at [383, 83] on html "10th Annual REV’D UP for Autism Car Show & Special Needs Resource Fair Track · …" at bounding box center [609, 347] width 1219 height 694
click at [367, 189] on div "Applied" at bounding box center [404, 186] width 208 height 30
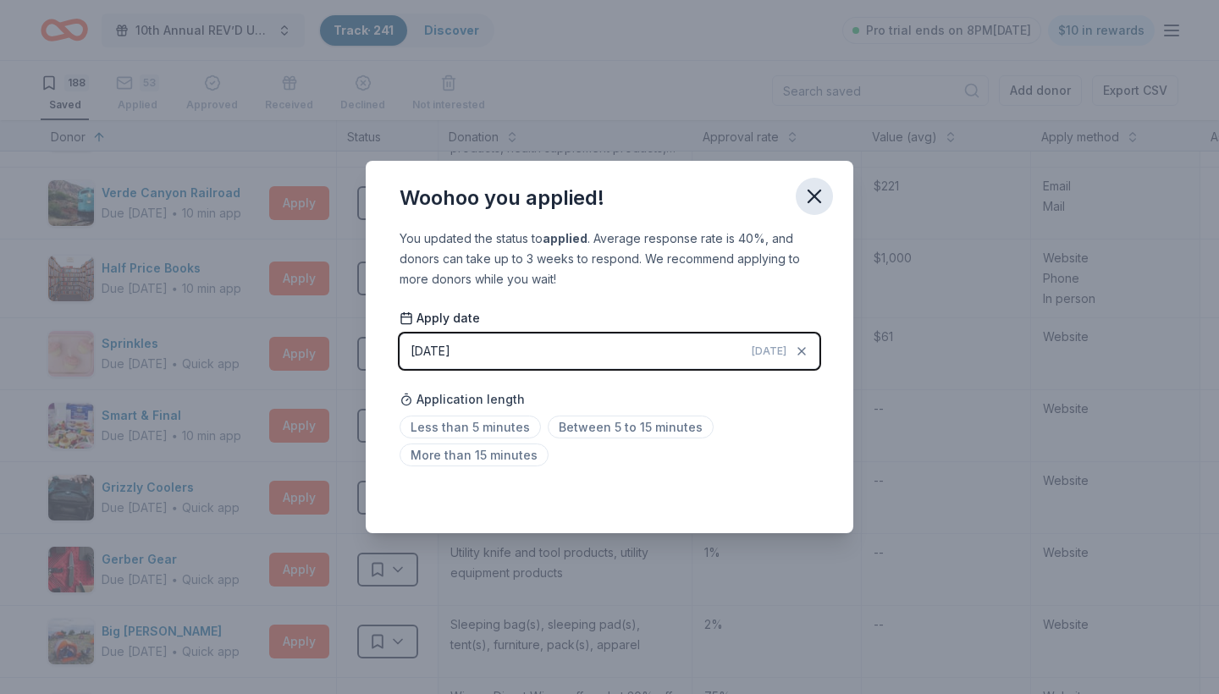
click at [813, 203] on icon "button" at bounding box center [814, 197] width 24 height 24
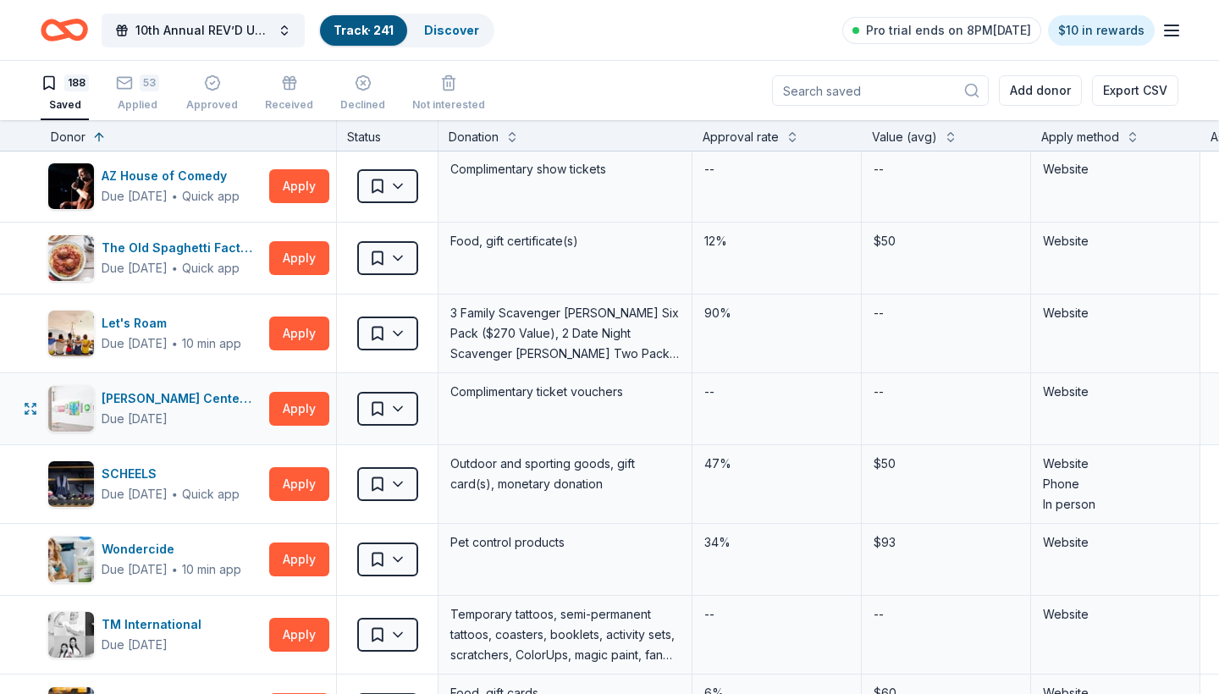
scroll to position [3122, 0]
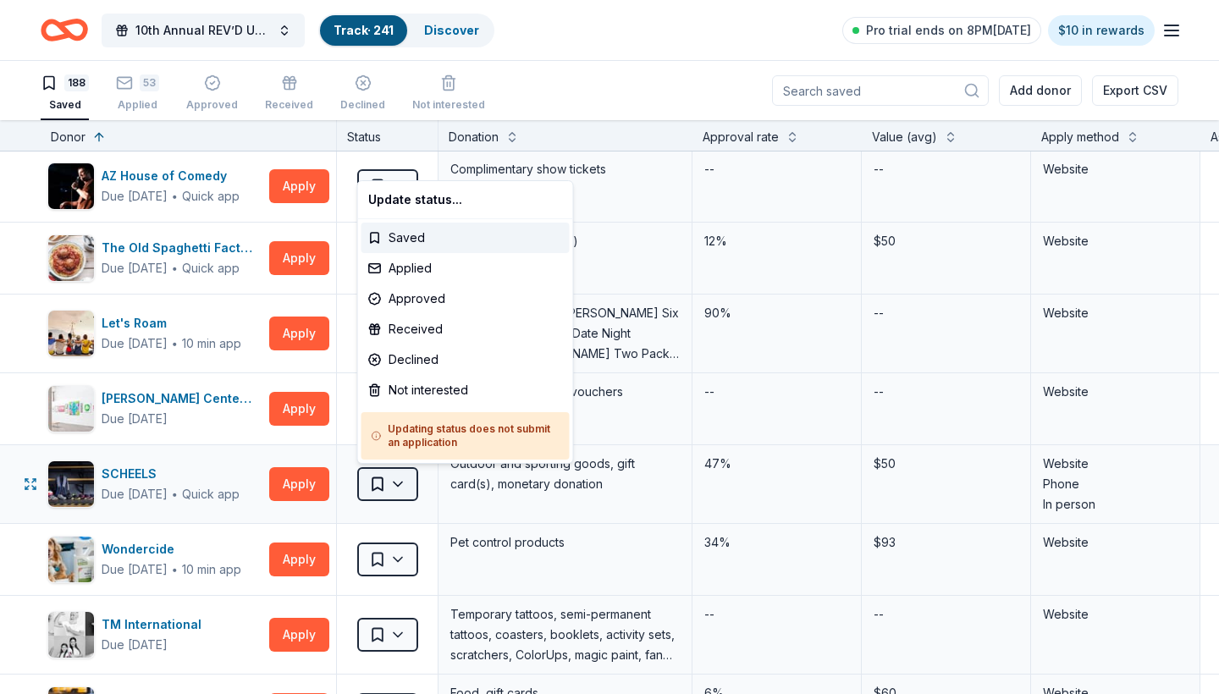
click at [400, 484] on html "10th Annual REV’D UP for Autism Car Show & Special Needs Resource Fair Track · …" at bounding box center [609, 347] width 1219 height 694
click at [414, 325] on div "Received" at bounding box center [465, 329] width 208 height 30
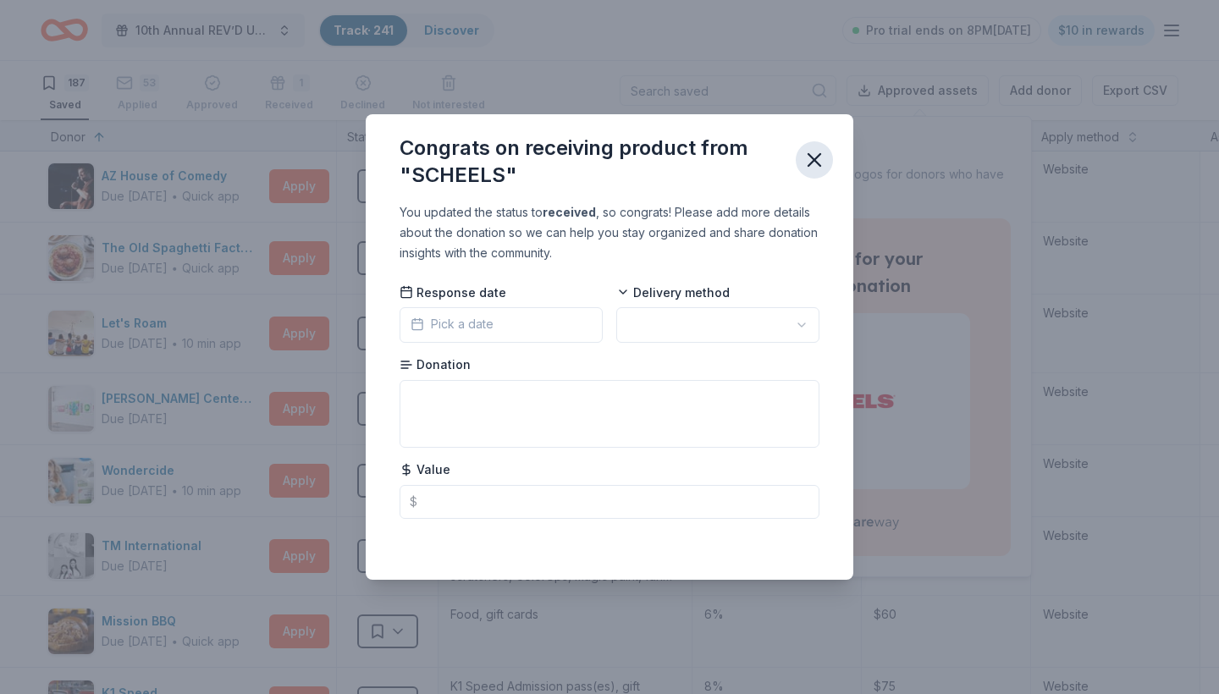
click at [811, 167] on icon "button" at bounding box center [814, 160] width 24 height 24
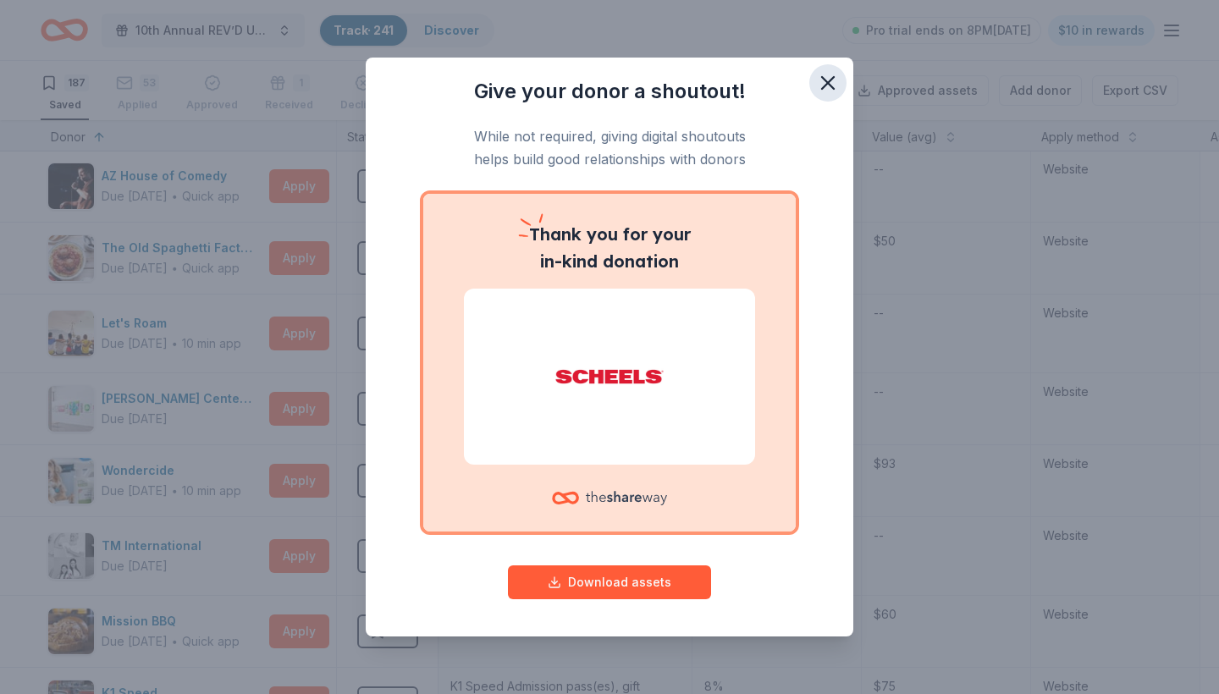
click at [827, 88] on icon "button" at bounding box center [828, 83] width 24 height 24
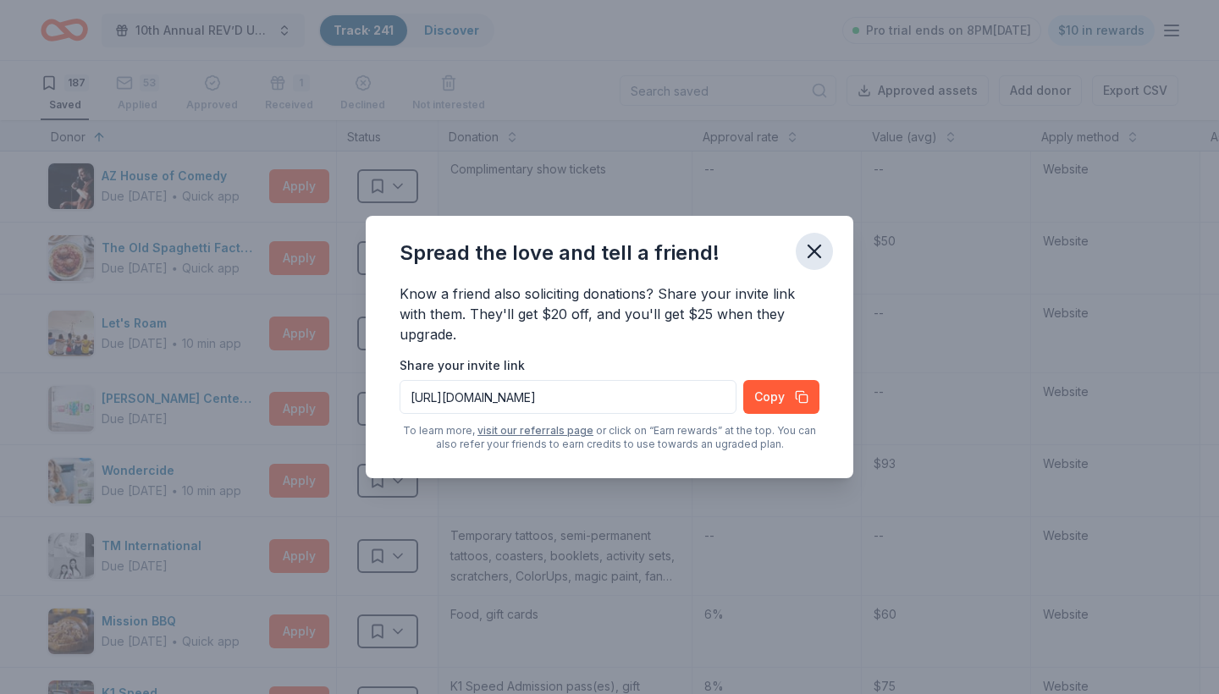
click at [819, 251] on icon "button" at bounding box center [814, 252] width 24 height 24
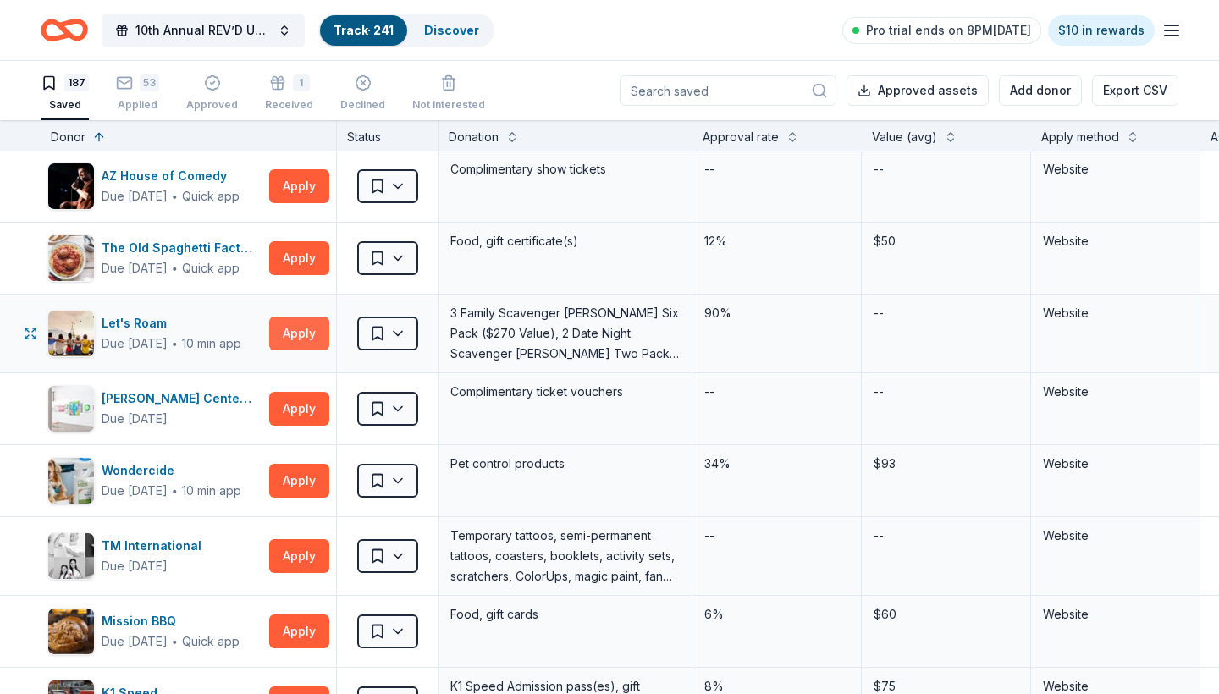
click at [299, 334] on button "Apply" at bounding box center [299, 334] width 60 height 34
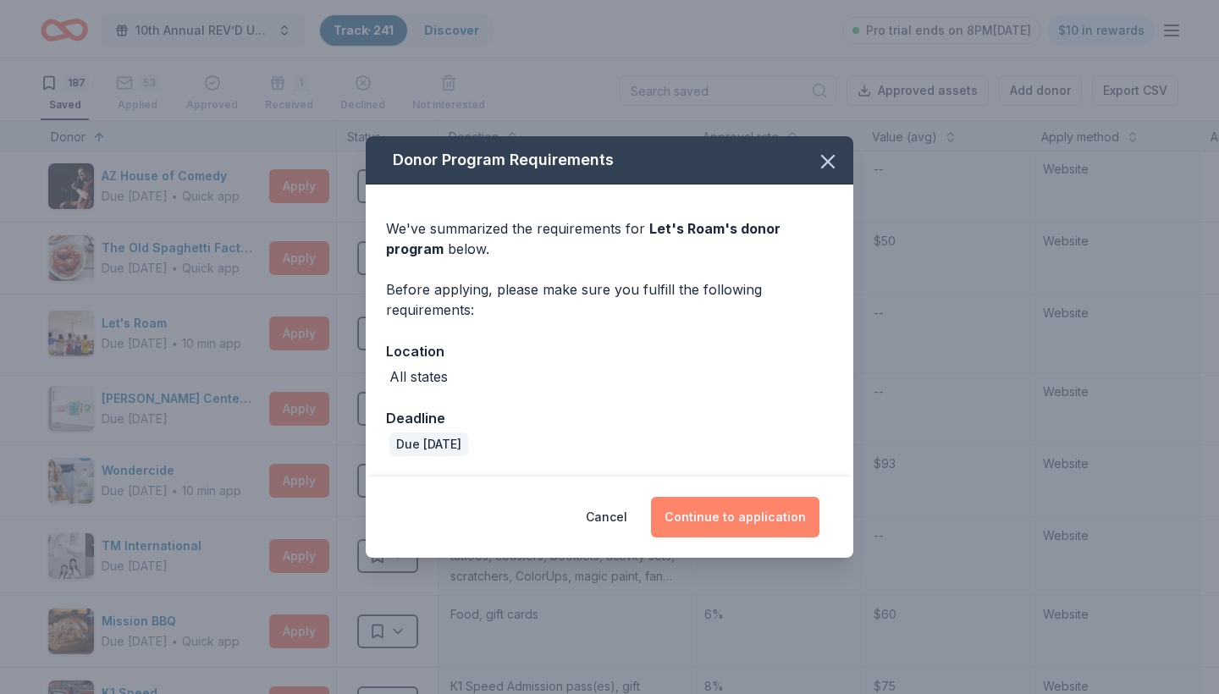
click at [713, 518] on button "Continue to application" at bounding box center [735, 517] width 168 height 41
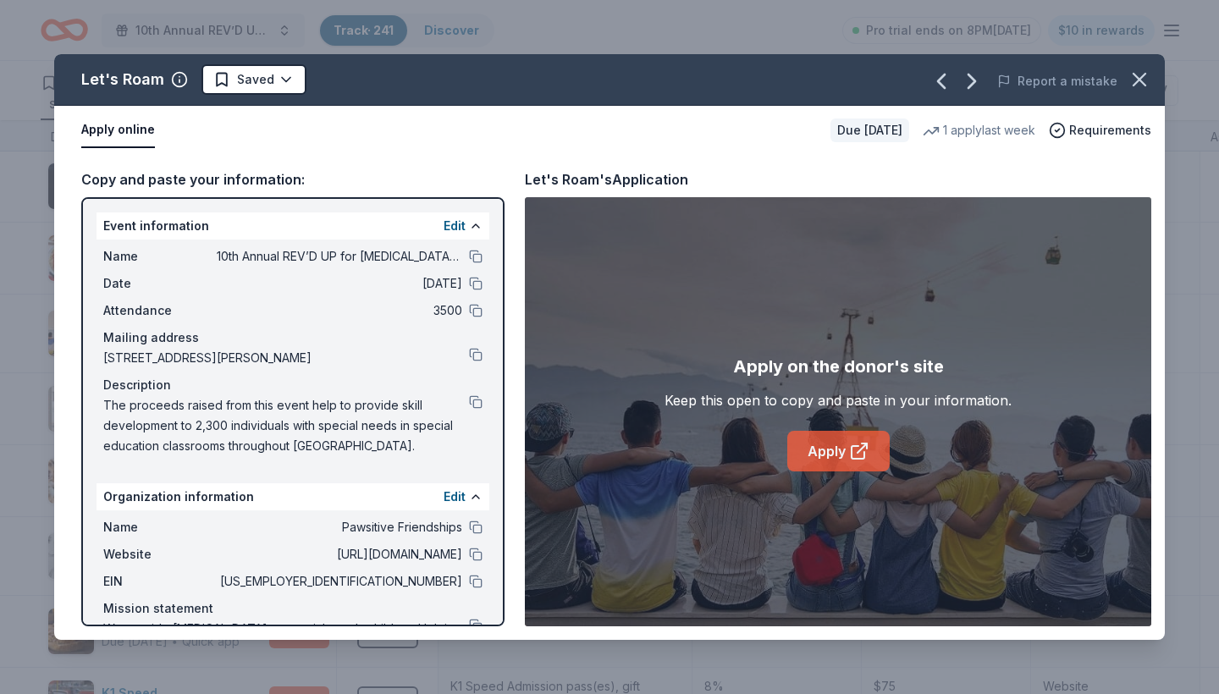
click at [816, 460] on link "Apply" at bounding box center [838, 451] width 102 height 41
click at [1136, 87] on icon "button" at bounding box center [1139, 80] width 24 height 24
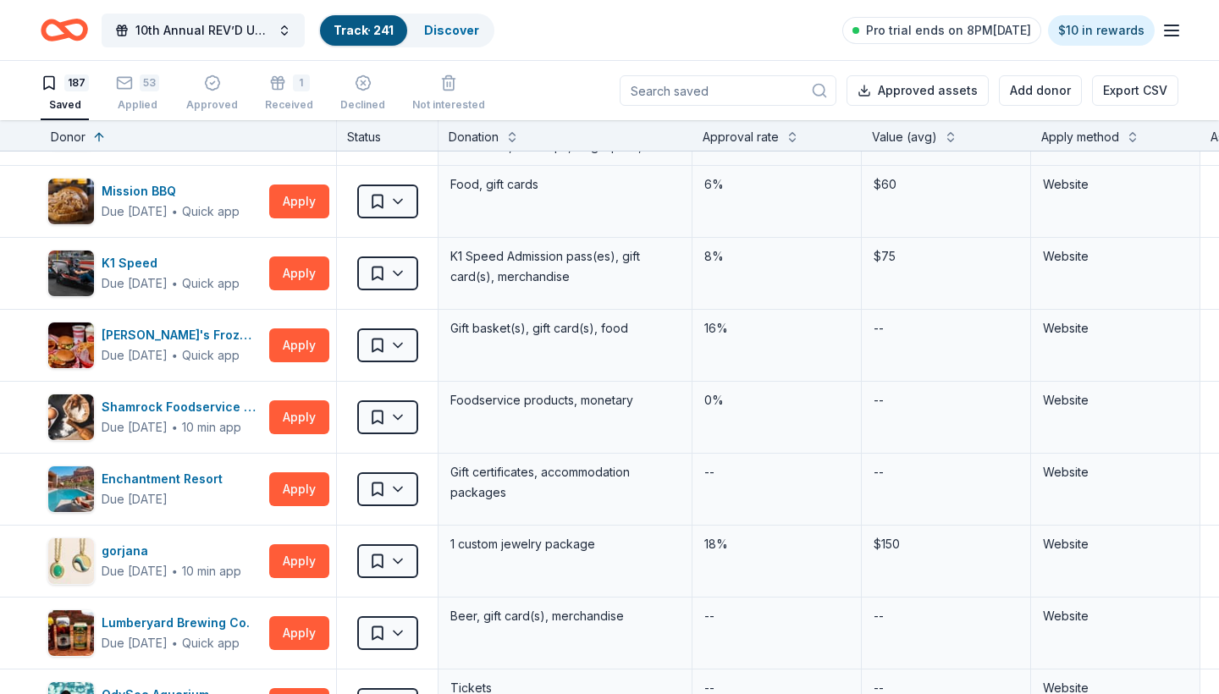
scroll to position [3565, 0]
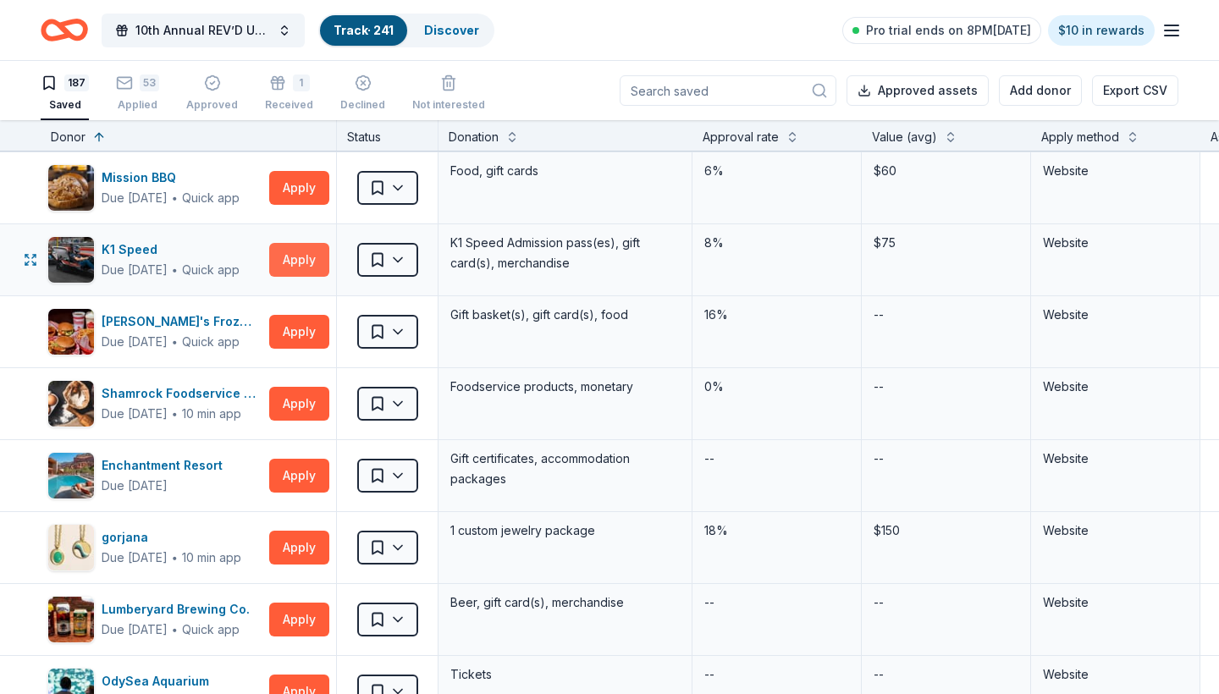
click at [295, 260] on button "Apply" at bounding box center [299, 260] width 60 height 34
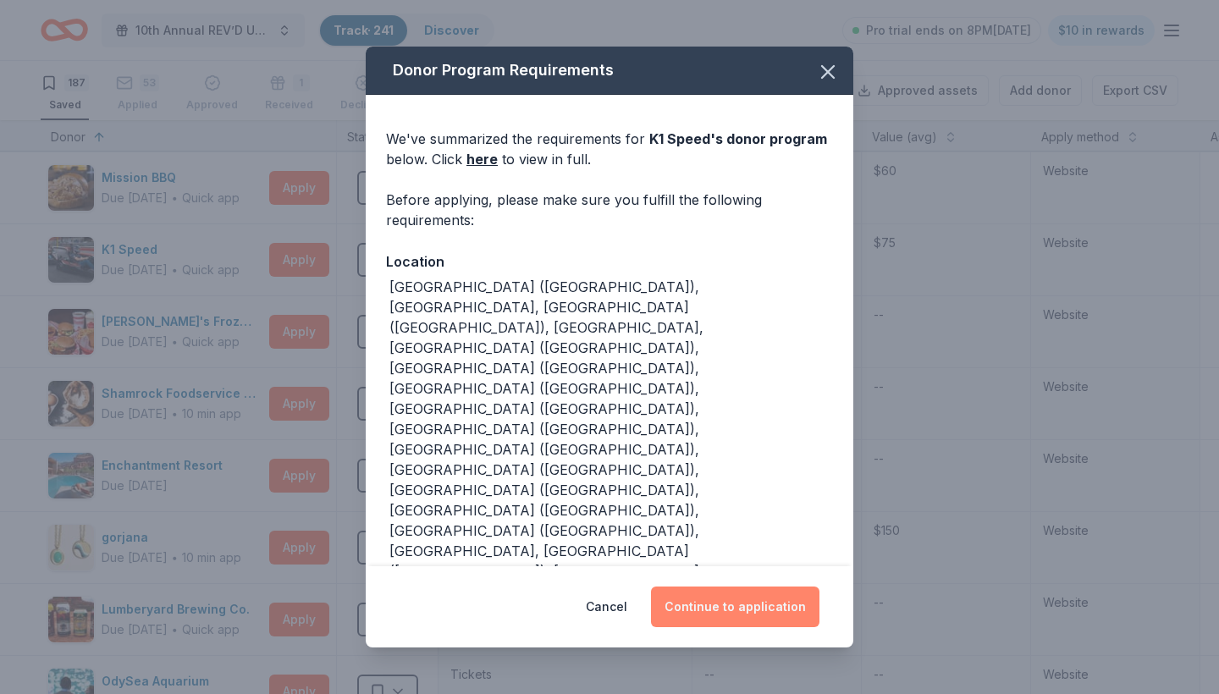
click at [754, 593] on button "Continue to application" at bounding box center [735, 607] width 168 height 41
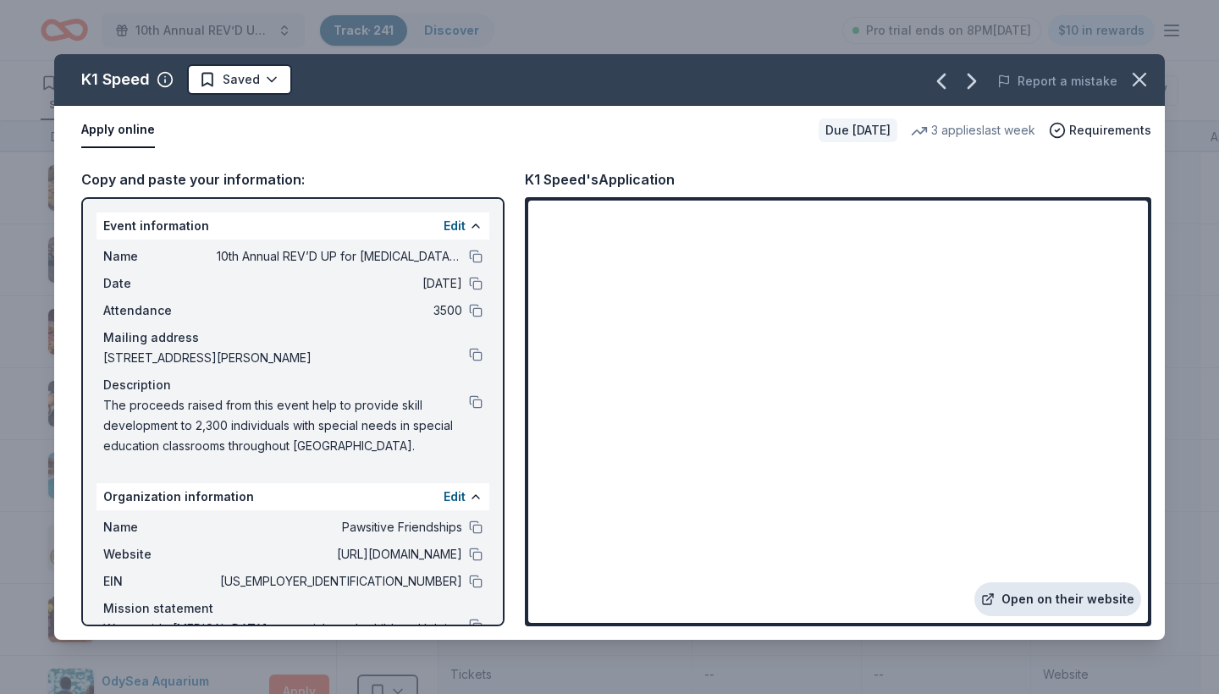
click at [1038, 600] on link "Open on their website" at bounding box center [1057, 599] width 167 height 34
click at [275, 82] on html "10th Annual REV’D UP for Autism Car Show & Special Needs Resource Fair Track · …" at bounding box center [609, 347] width 1219 height 694
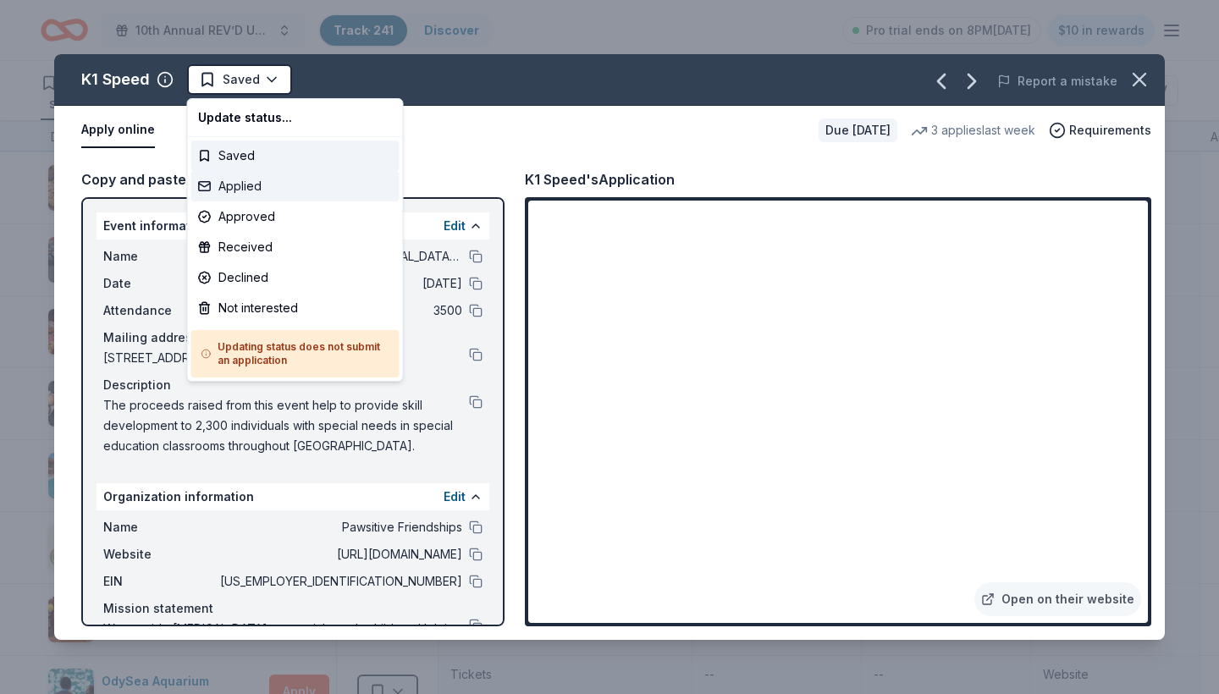
click at [248, 189] on div "Applied" at bounding box center [295, 186] width 208 height 30
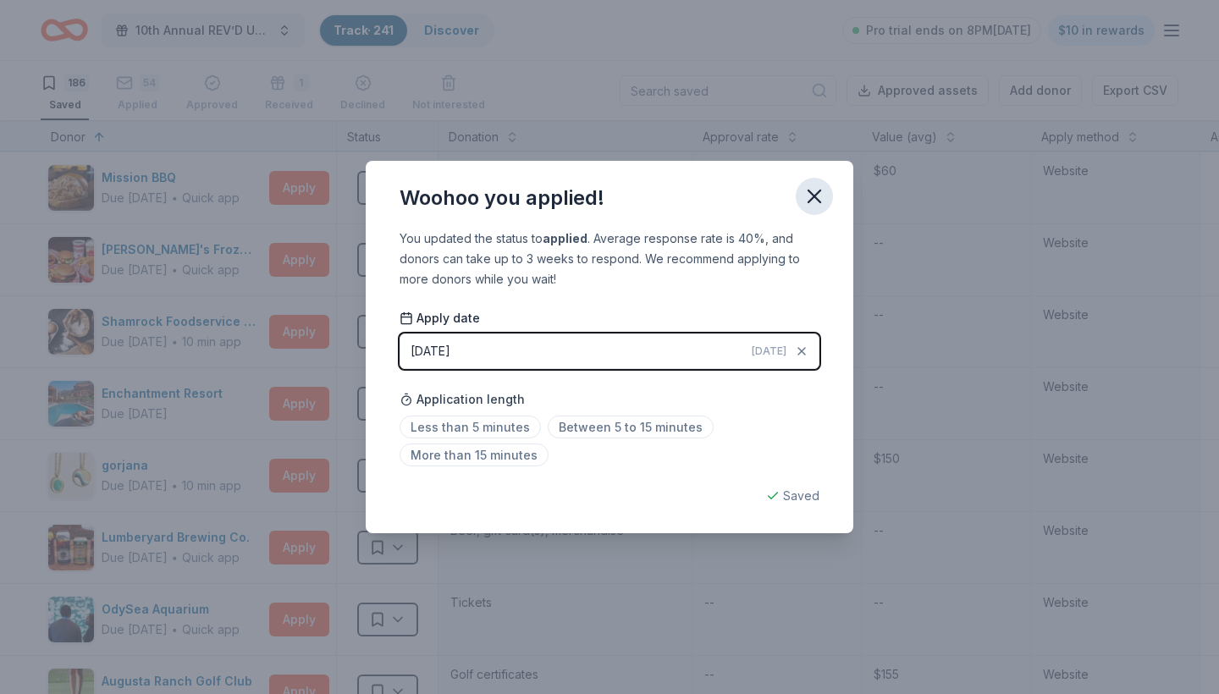
click at [811, 203] on icon "button" at bounding box center [814, 197] width 24 height 24
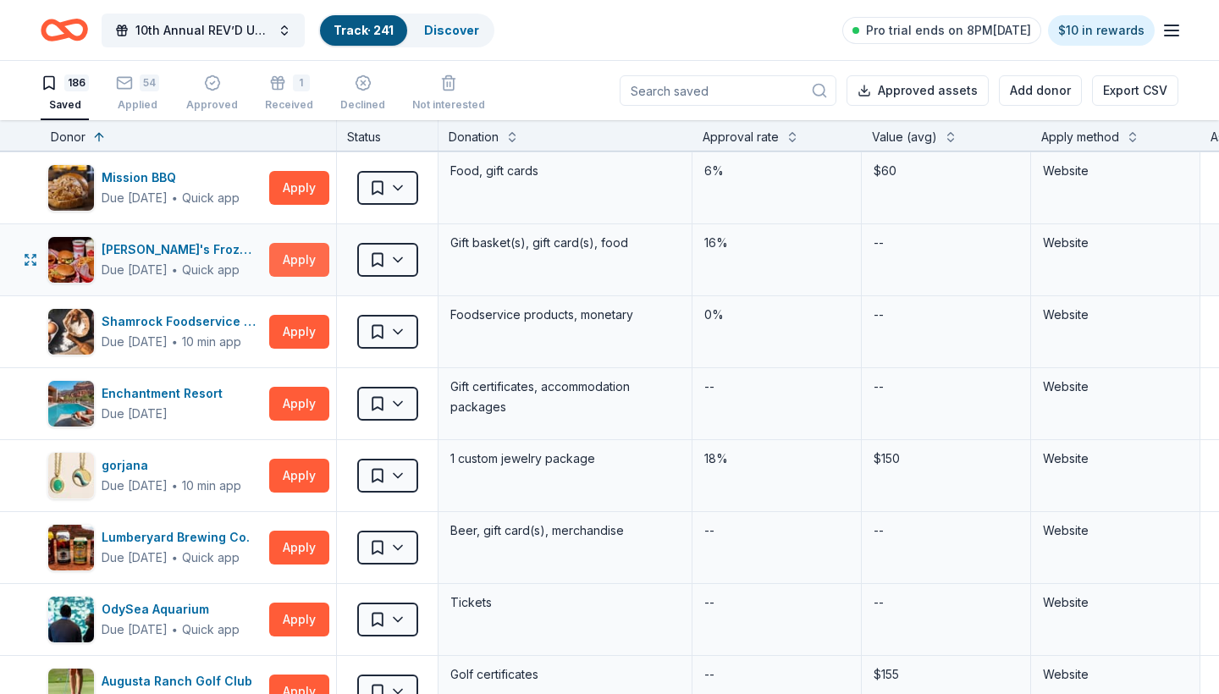
click at [300, 258] on button "Apply" at bounding box center [299, 260] width 60 height 34
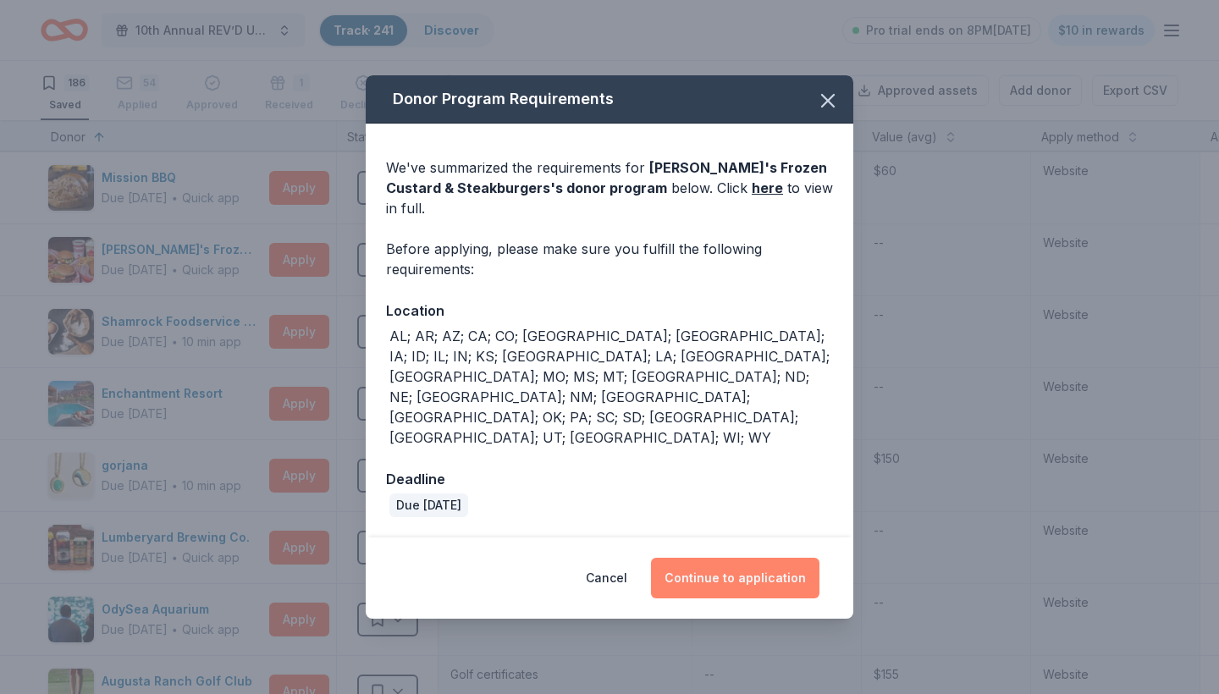
click at [718, 558] on button "Continue to application" at bounding box center [735, 578] width 168 height 41
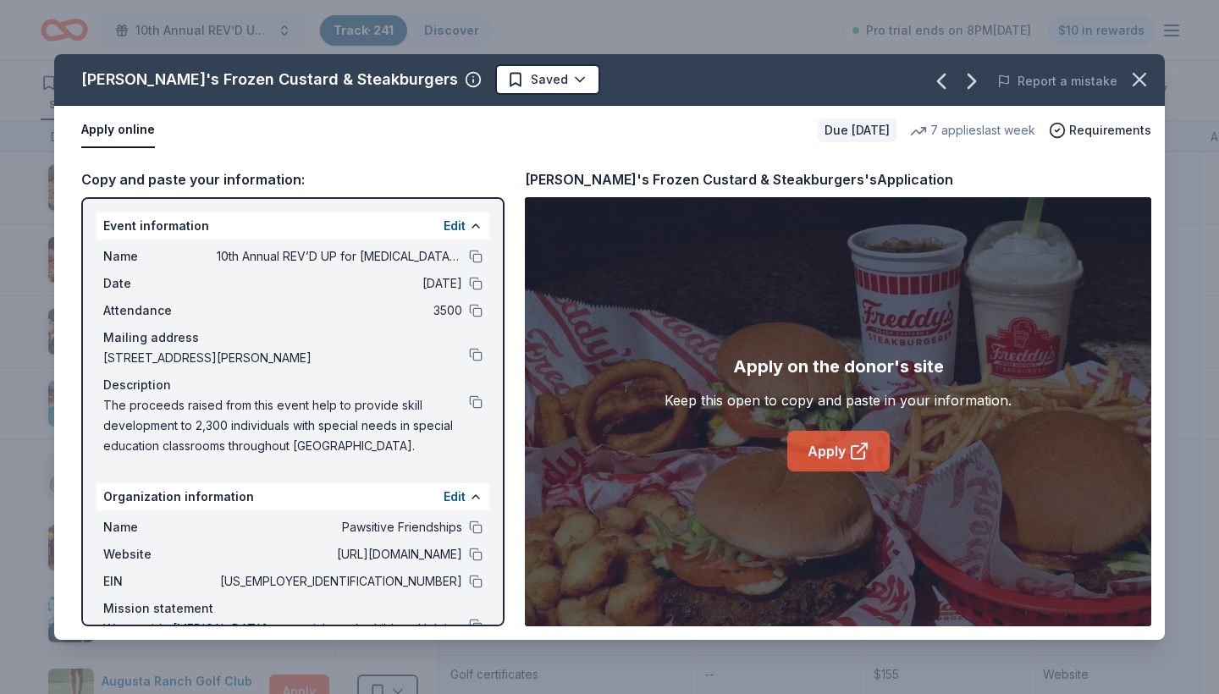
click at [824, 452] on link "Apply" at bounding box center [838, 451] width 102 height 41
click at [809, 455] on link "Apply" at bounding box center [838, 451] width 102 height 41
click at [495, 82] on html "10th Annual REV’D UP for Autism Car Show & Special Needs Resource Fair Track · …" at bounding box center [609, 347] width 1219 height 694
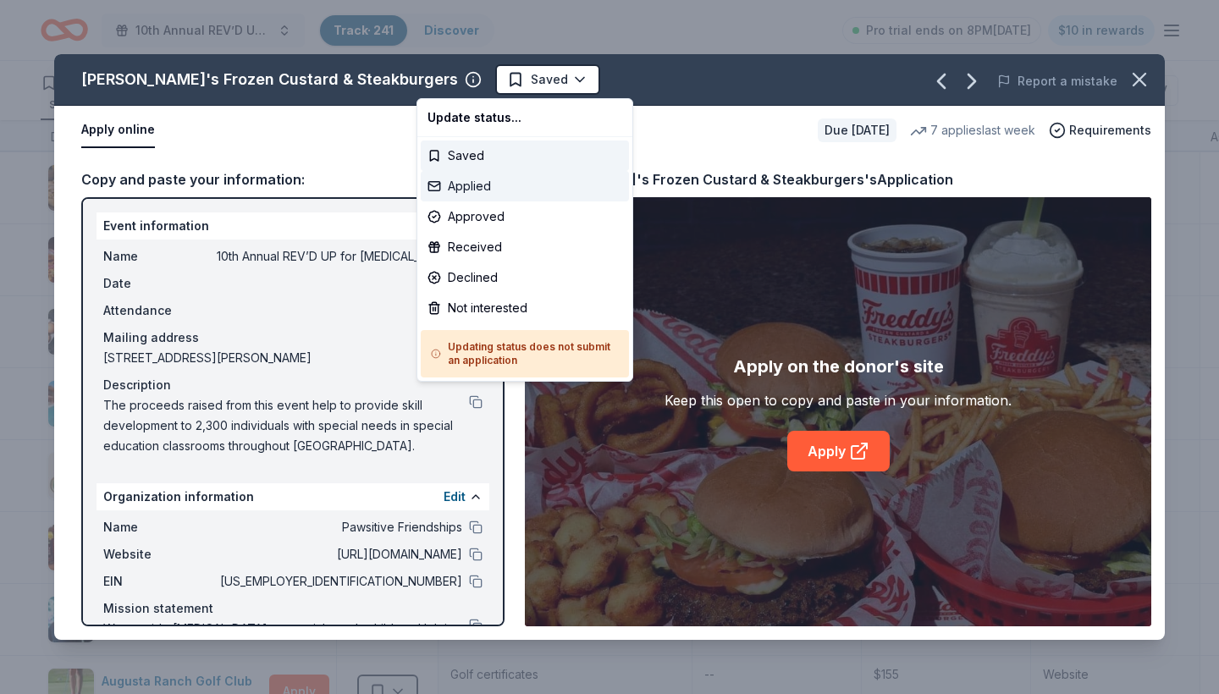
click at [474, 189] on div "Applied" at bounding box center [525, 186] width 208 height 30
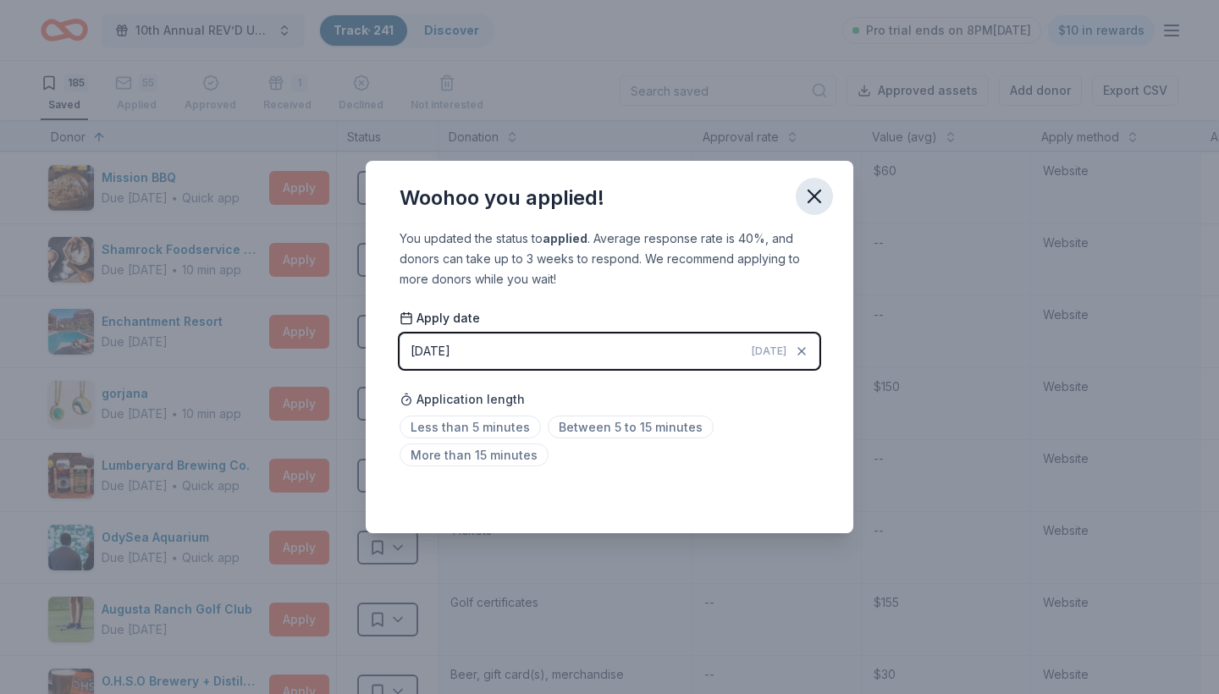
click at [808, 202] on icon "button" at bounding box center [814, 196] width 12 height 12
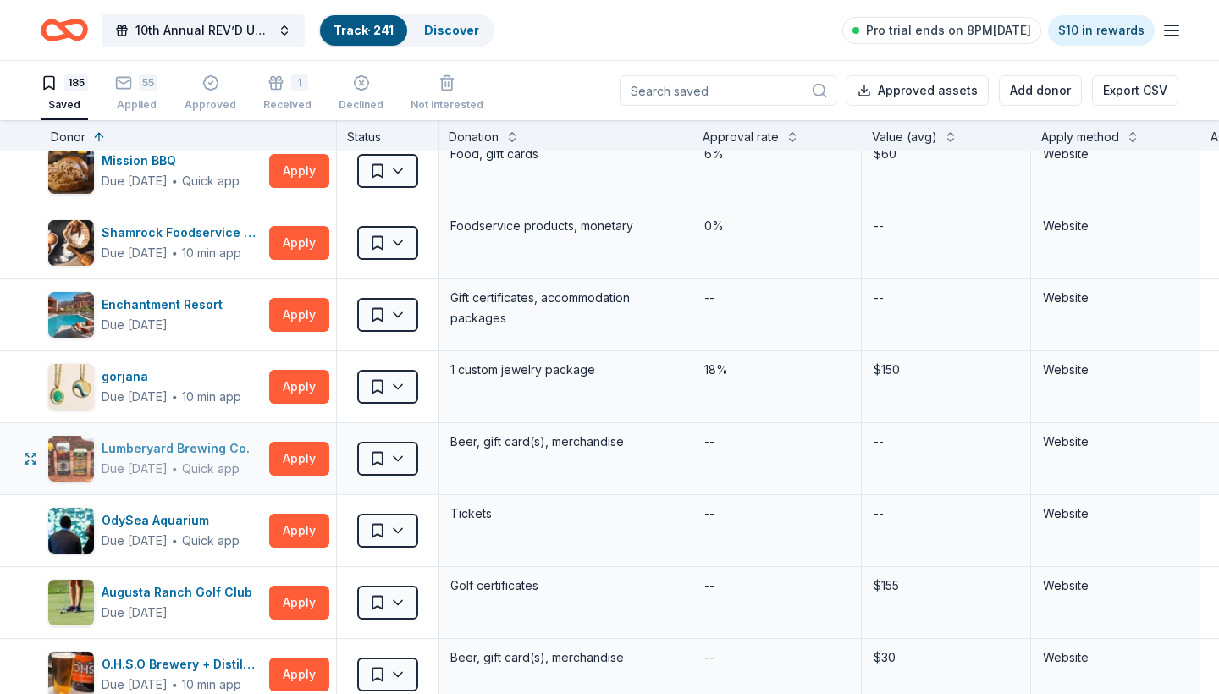
scroll to position [3575, 0]
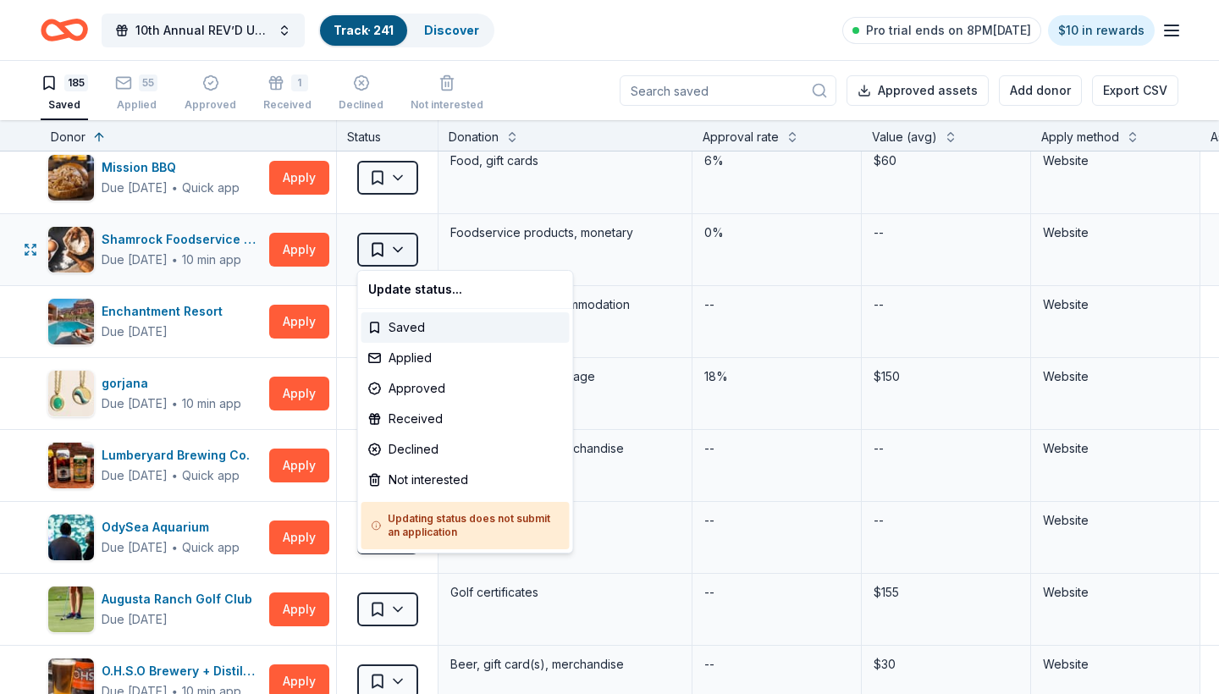
click at [394, 258] on html "10th Annual REV’D UP for Autism Car Show & Special Needs Resource Fair Track · …" at bounding box center [609, 347] width 1219 height 694
click at [426, 482] on div "Not interested" at bounding box center [465, 480] width 208 height 30
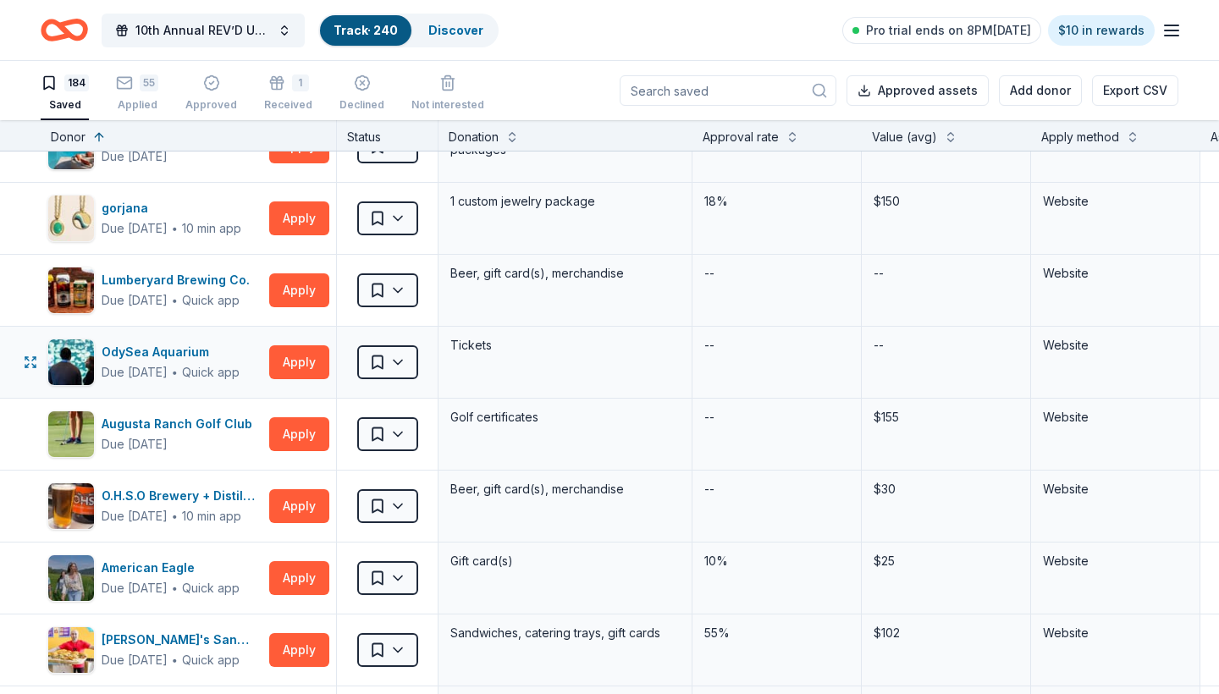
scroll to position [3680, 0]
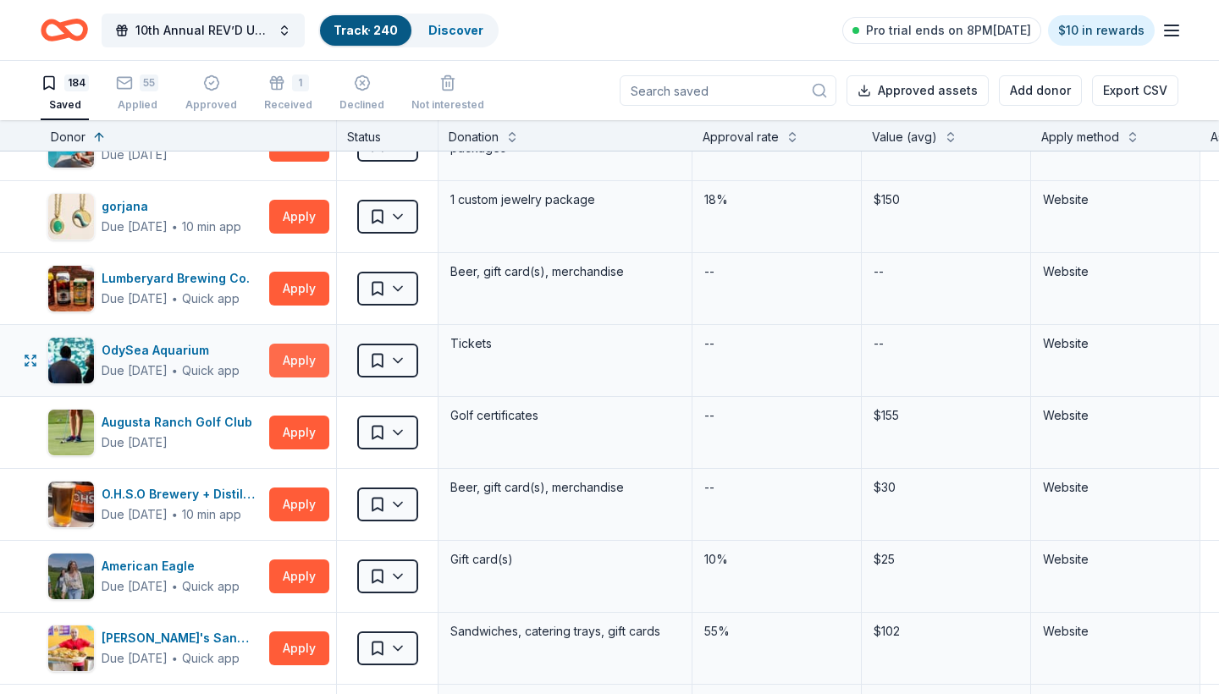
click at [297, 360] on button "Apply" at bounding box center [299, 361] width 60 height 34
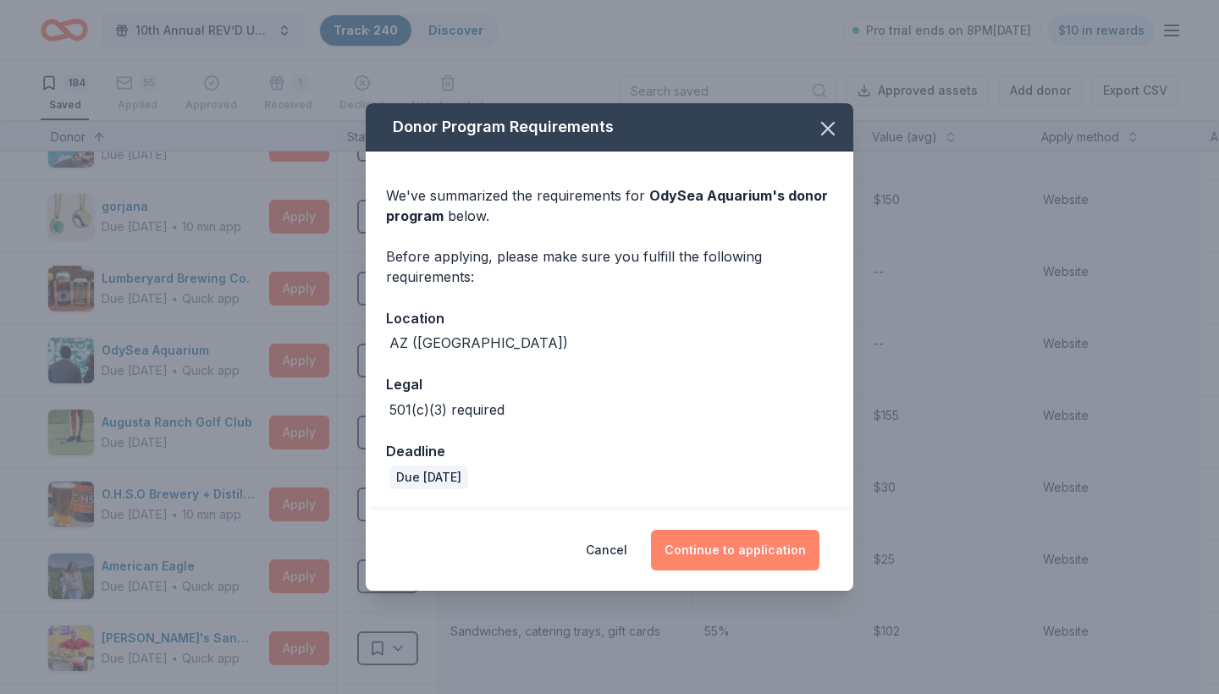
click at [749, 550] on button "Continue to application" at bounding box center [735, 550] width 168 height 41
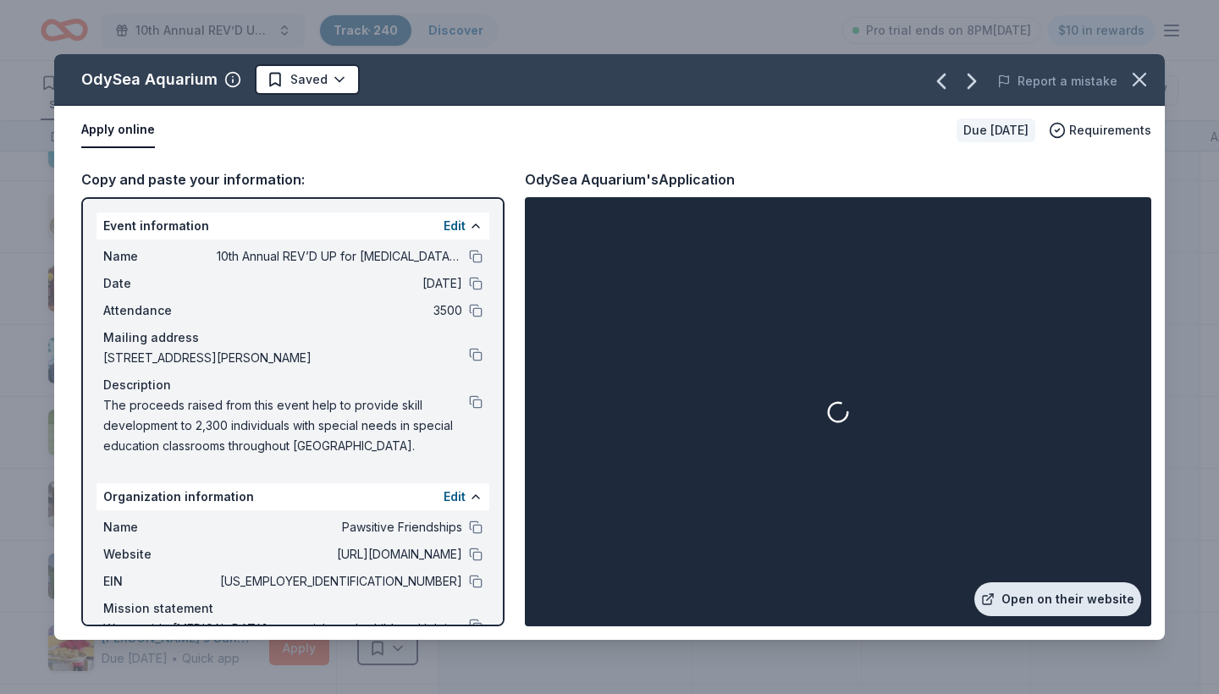
click at [1055, 603] on link "Open on their website" at bounding box center [1057, 599] width 167 height 34
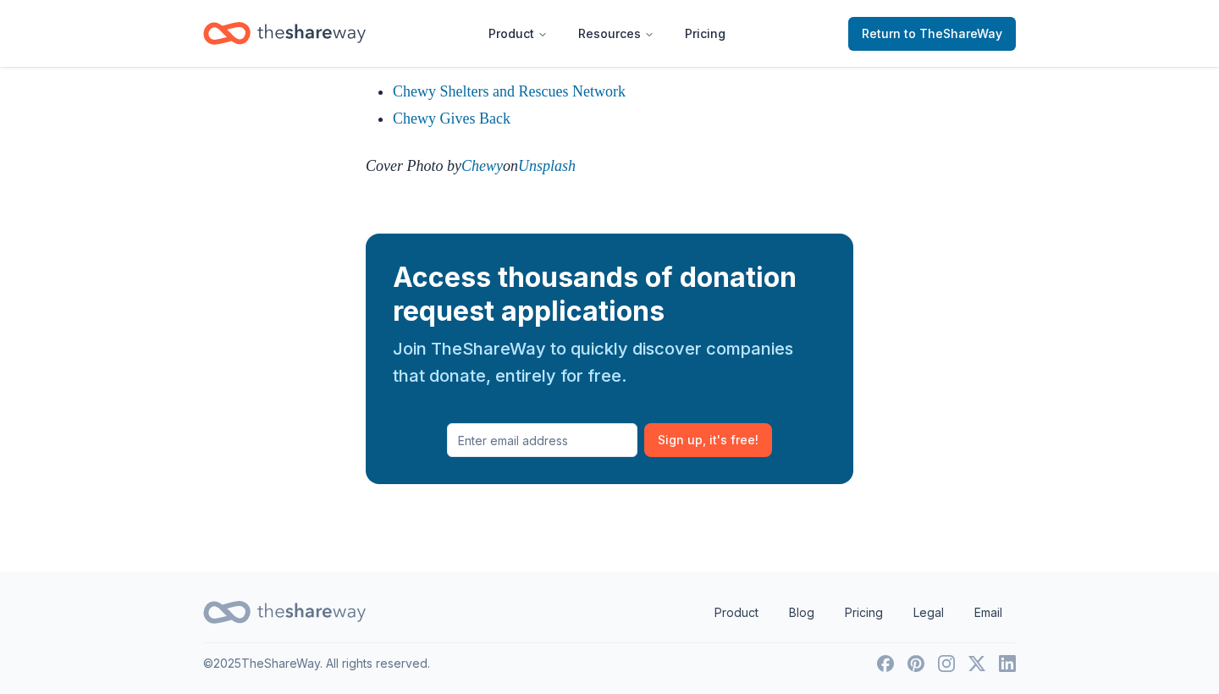
scroll to position [2483, 0]
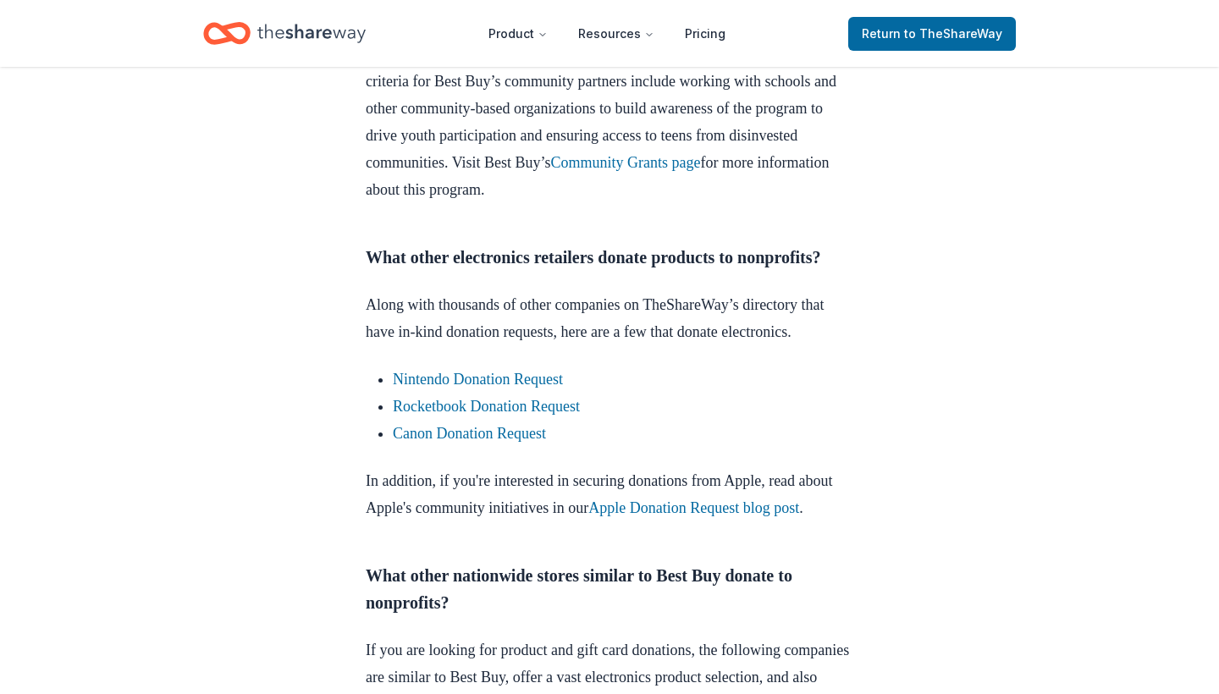
scroll to position [977, 0]
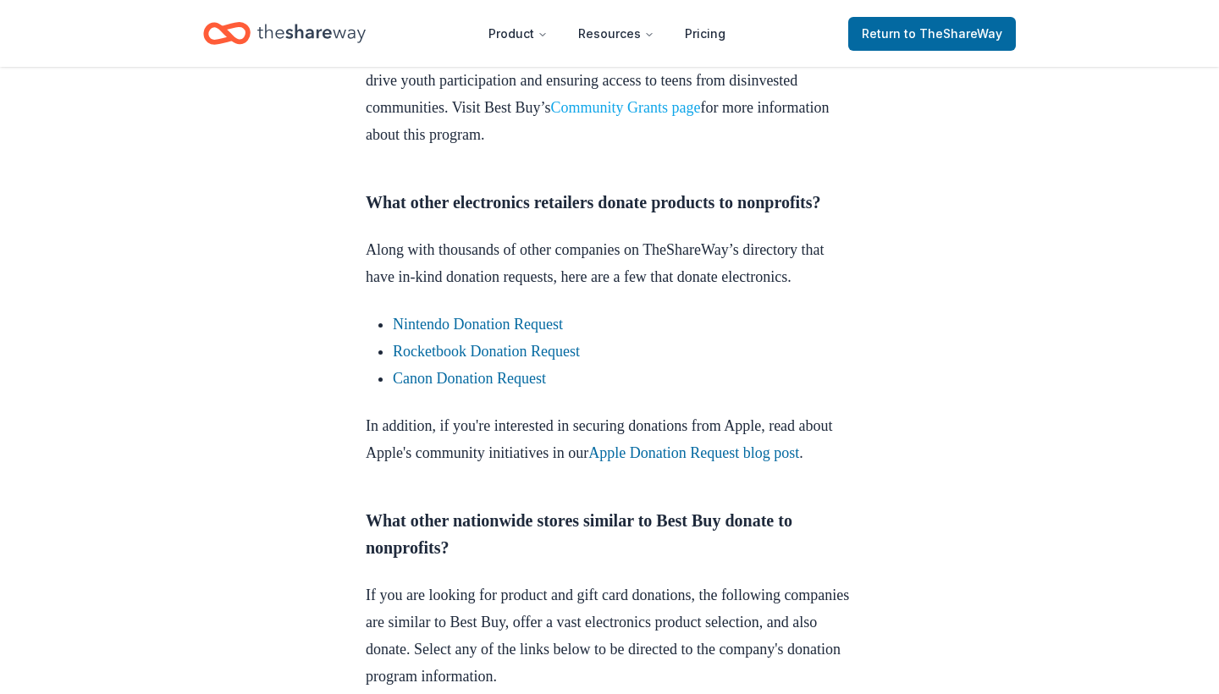
click at [551, 116] on link "Community Grants page" at bounding box center [626, 107] width 150 height 17
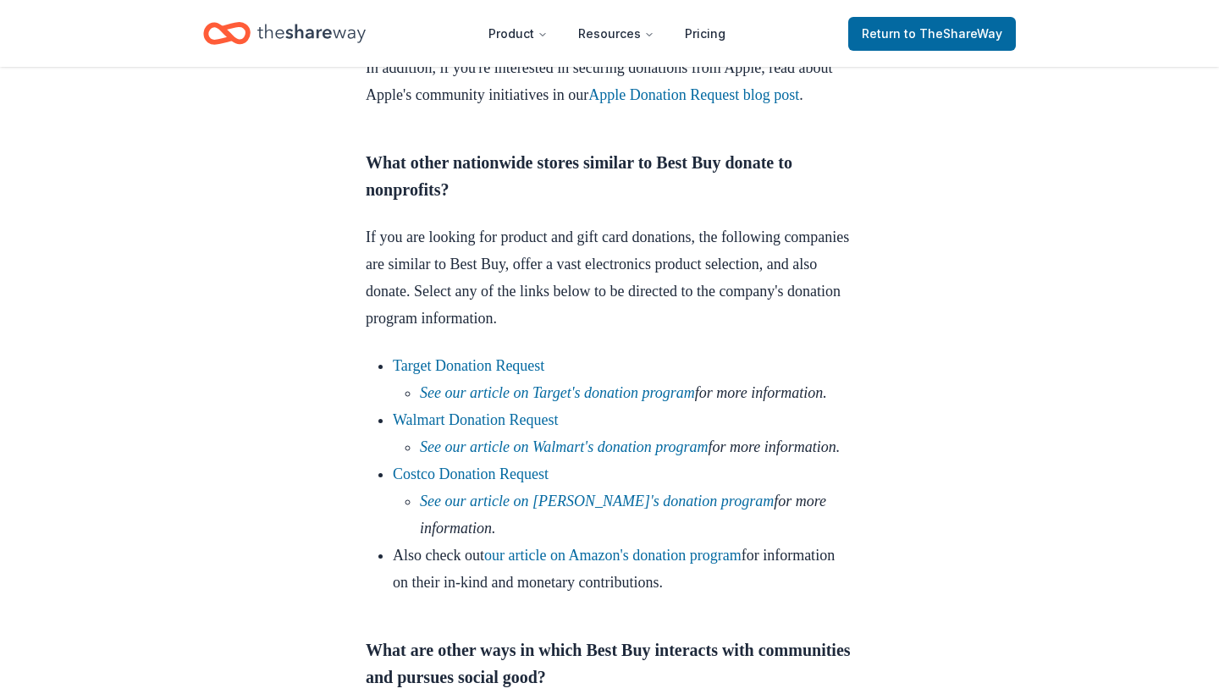
scroll to position [1271, 0]
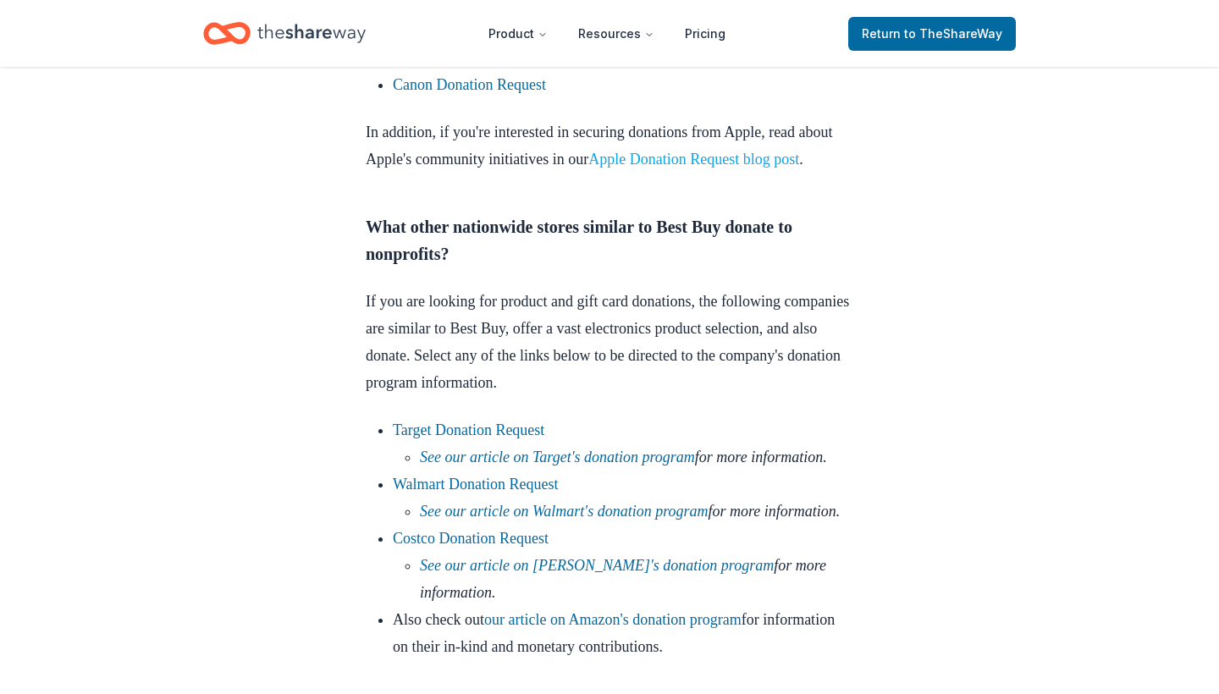
click at [749, 168] on link "Apple Donation Request blog post" at bounding box center [693, 159] width 211 height 17
